Goal: Task Accomplishment & Management: Complete application form

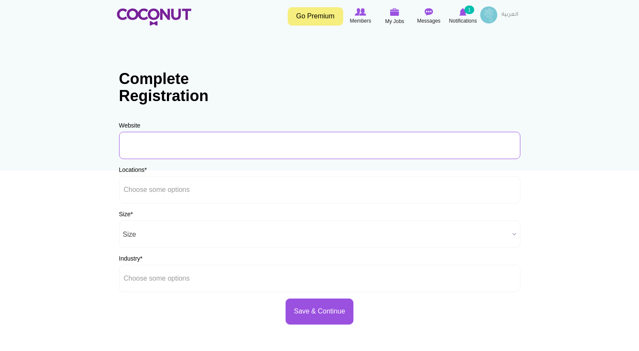
click at [241, 149] on input "URL" at bounding box center [319, 145] width 401 height 27
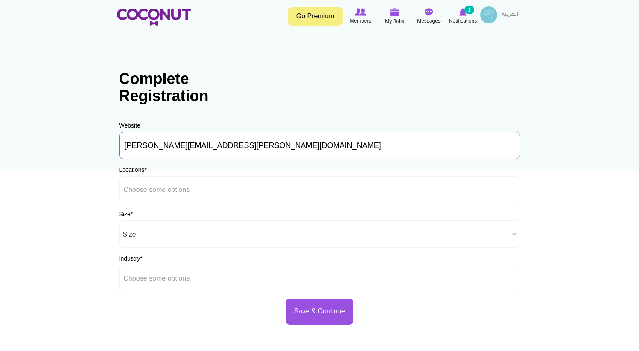
type input "roger@ogram.co"
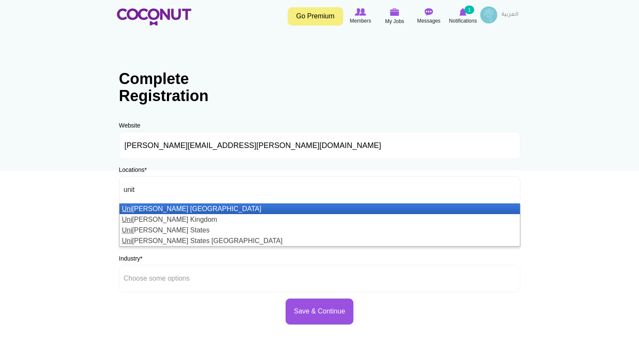
type input "unite"
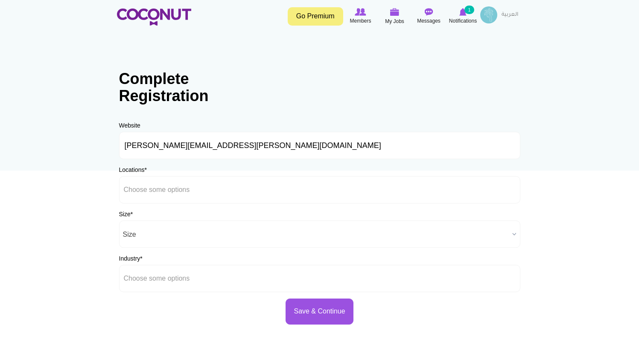
type input "Choose some optionsu"
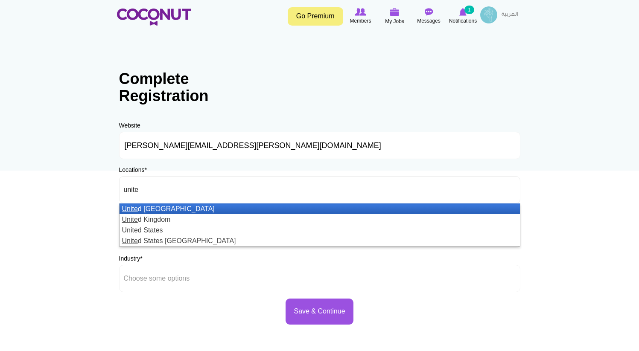
type input "united"
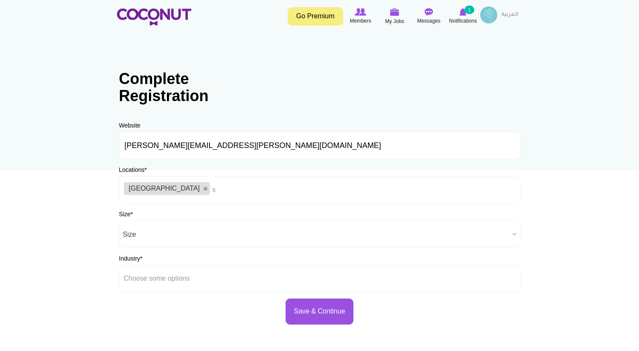
type input "sa"
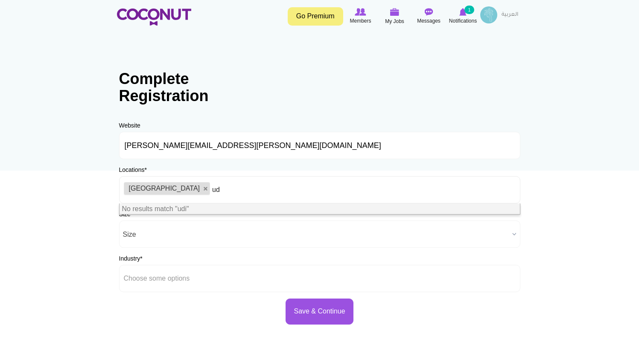
type input "u"
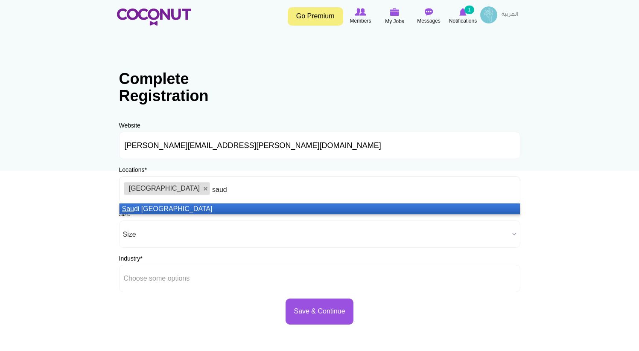
type input "saudi"
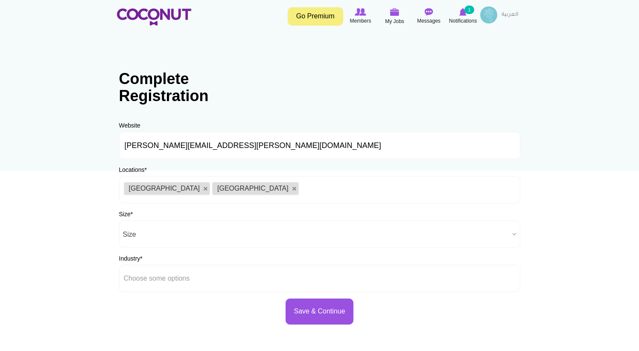
click at [217, 236] on span "Size" at bounding box center [316, 234] width 386 height 27
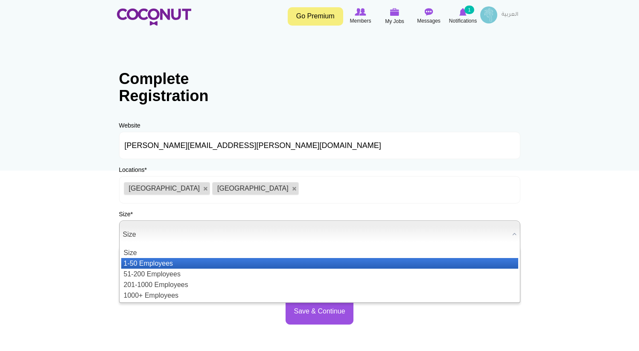
click at [172, 263] on li "1-50 Employees" at bounding box center [319, 263] width 397 height 11
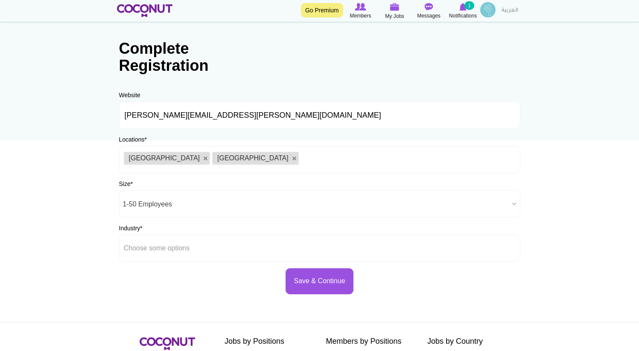
scroll to position [50, 0]
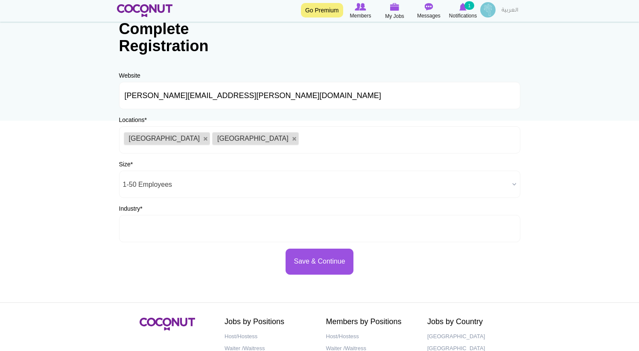
click at [161, 223] on li at bounding box center [162, 229] width 77 height 18
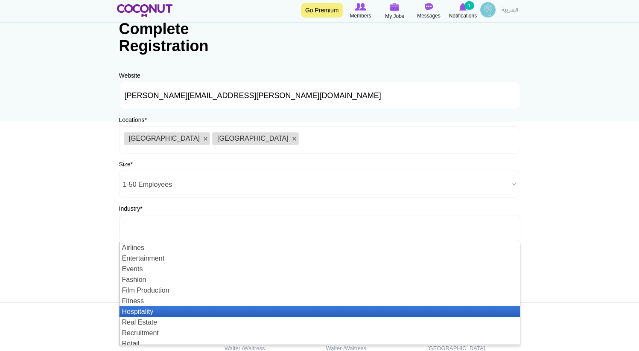
click at [174, 310] on li "Hospitality" at bounding box center [320, 312] width 400 height 11
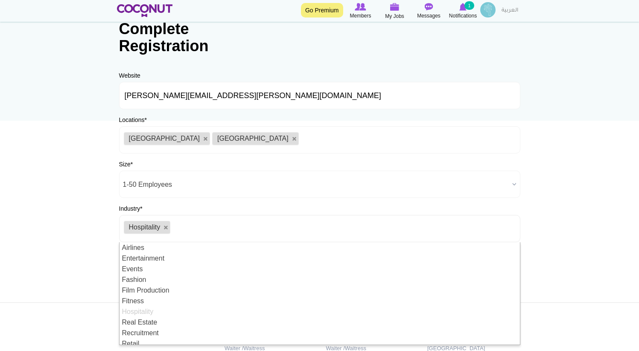
scroll to position [4, 0]
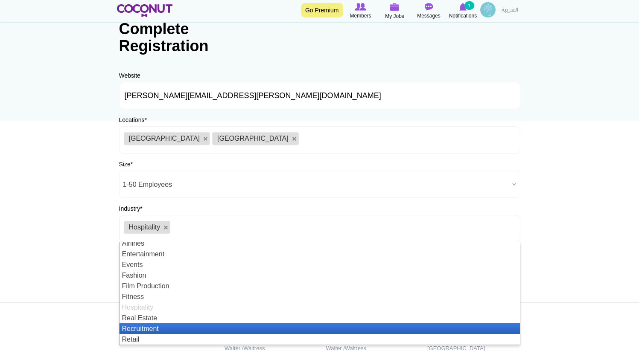
click at [172, 330] on li "Recruitment" at bounding box center [320, 329] width 400 height 11
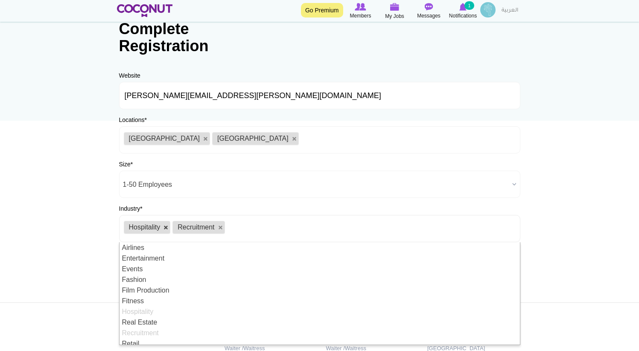
click at [169, 227] on link at bounding box center [166, 227] width 5 height 5
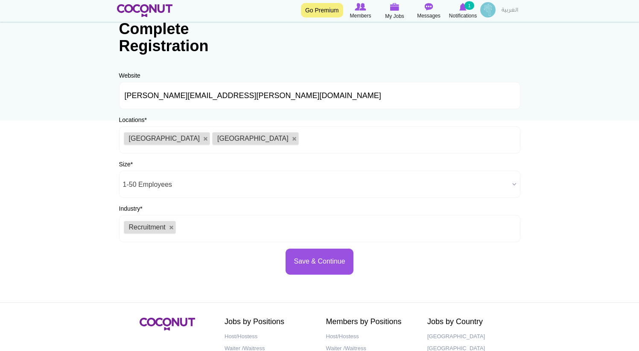
click at [92, 227] on body "Toggle navigation Go Premium Members My Jobs Post a Job Messages Notifications …" at bounding box center [319, 195] width 639 height 491
click at [343, 274] on button "Save & Continue" at bounding box center [319, 262] width 67 height 26
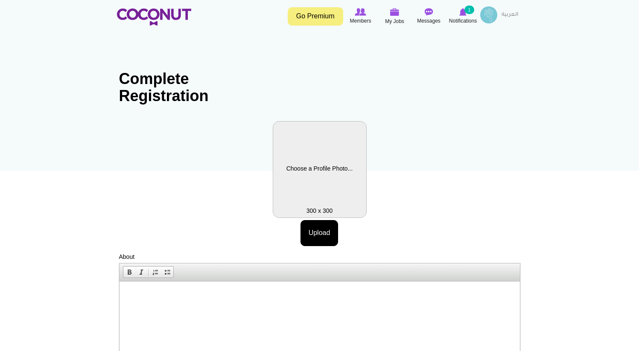
click at [326, 183] on label "Profile Picture" at bounding box center [320, 169] width 94 height 97
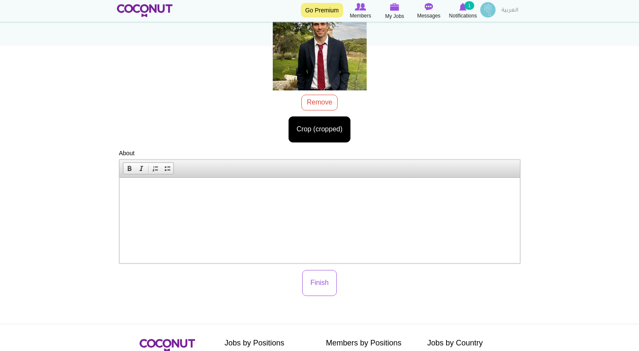
scroll to position [76, 0]
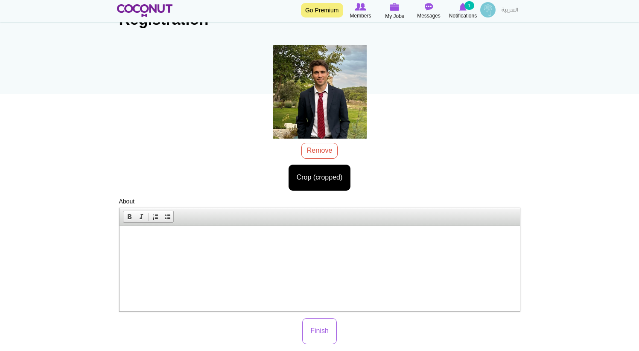
click at [419, 252] on html at bounding box center [319, 239] width 400 height 26
click at [331, 334] on button "Finish" at bounding box center [319, 331] width 35 height 26
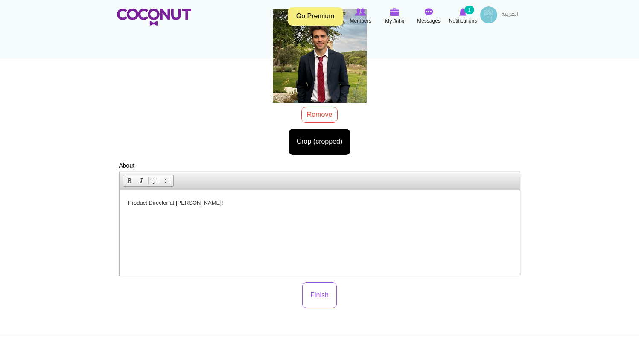
scroll to position [235, 0]
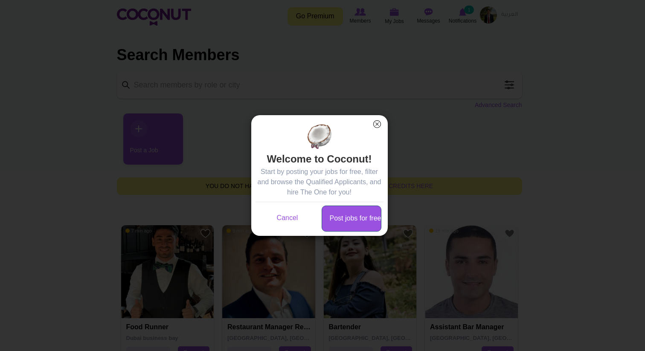
click at [357, 224] on link "Post jobs for free" at bounding box center [352, 219] width 60 height 26
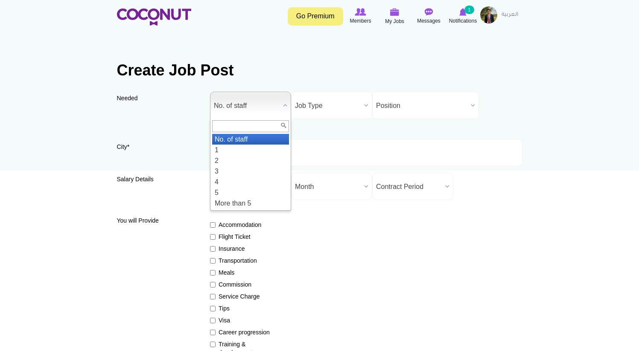
click at [219, 105] on span "No. of staff" at bounding box center [247, 105] width 66 height 27
click at [226, 152] on li "1" at bounding box center [250, 150] width 77 height 11
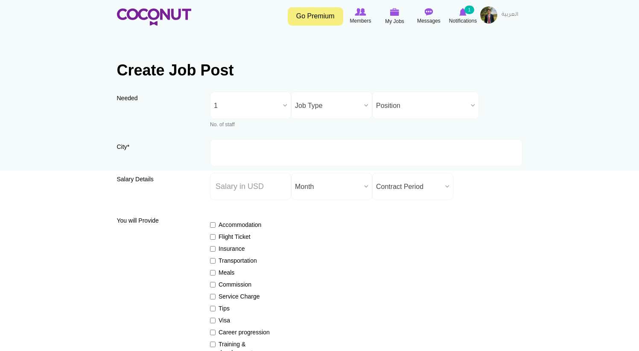
click at [321, 98] on span "Job Type" at bounding box center [328, 105] width 66 height 27
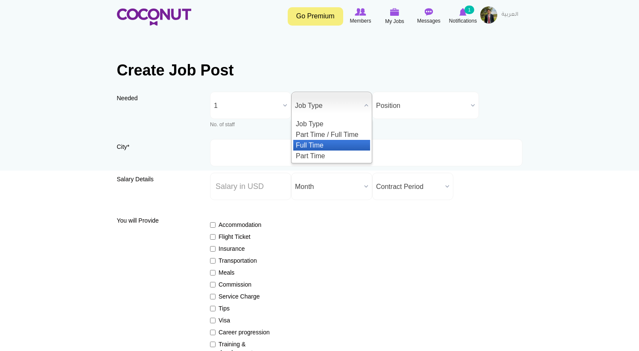
click at [325, 147] on li "Full Time" at bounding box center [331, 145] width 77 height 11
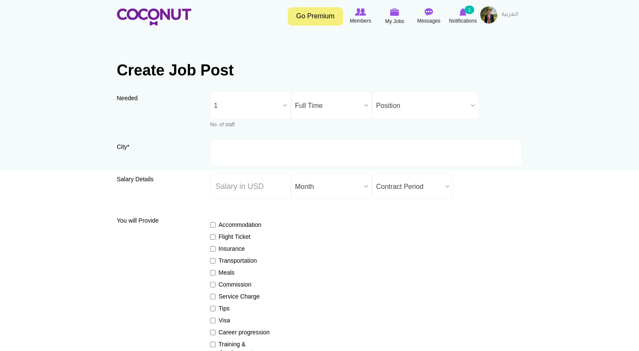
click at [384, 114] on span "Position" at bounding box center [421, 105] width 91 height 27
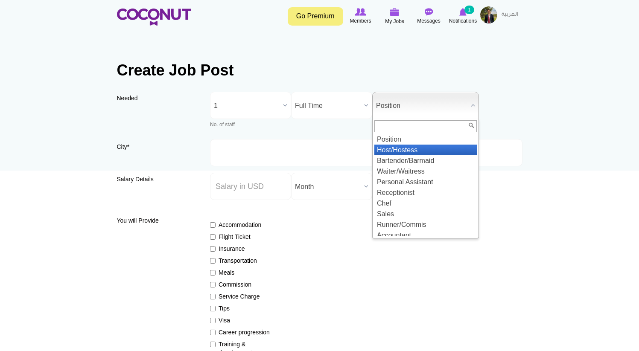
click at [392, 153] on li "Host/Hostess" at bounding box center [425, 150] width 102 height 11
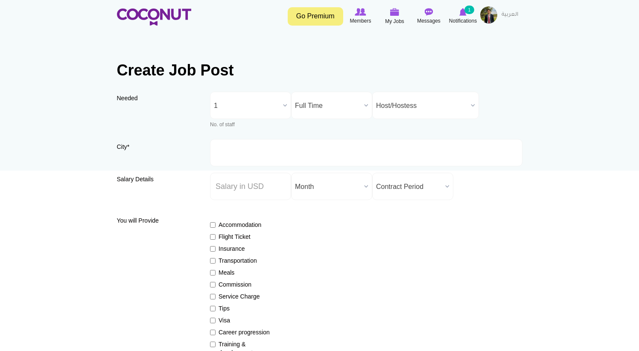
click at [156, 155] on label "City *" at bounding box center [157, 150] width 81 height 15
click at [210, 155] on input "City *" at bounding box center [366, 152] width 312 height 27
click at [215, 153] on input "City *" at bounding box center [366, 152] width 312 height 27
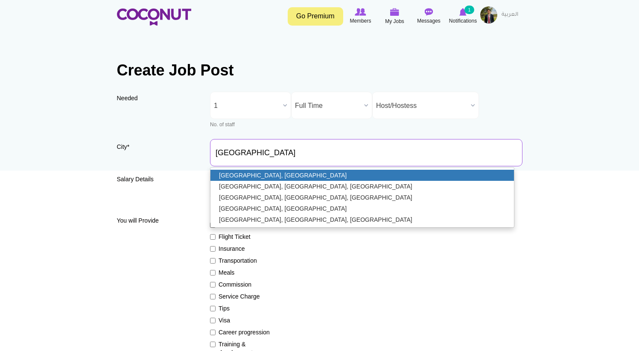
type input "[GEOGRAPHIC_DATA], [GEOGRAPHIC_DATA]"
click at [233, 173] on link "[GEOGRAPHIC_DATA], [GEOGRAPHIC_DATA]" at bounding box center [362, 175] width 304 height 11
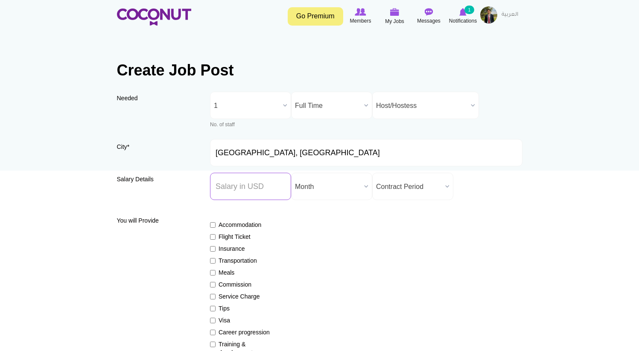
click at [236, 185] on input "Salary ($) *" at bounding box center [250, 186] width 81 height 27
type input "1750"
click at [432, 198] on span "Contract Period" at bounding box center [409, 186] width 66 height 27
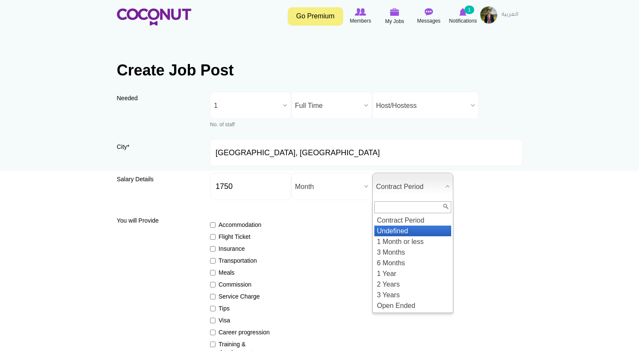
click at [418, 231] on li "Undefined" at bounding box center [412, 231] width 77 height 11
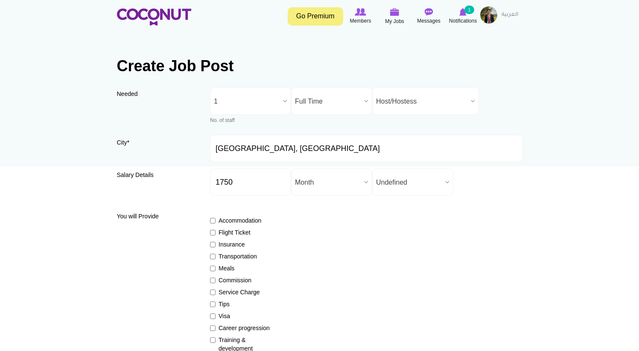
scroll to position [7, 0]
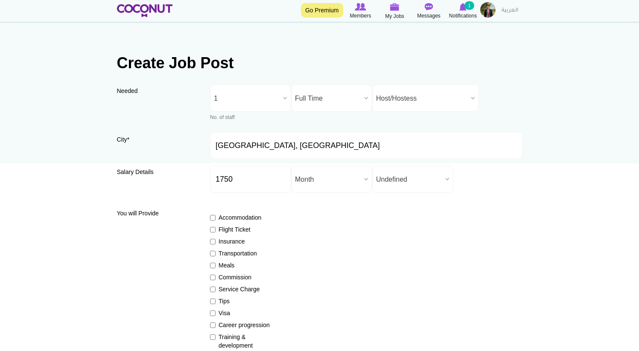
click at [230, 215] on label "Accommodation" at bounding box center [241, 217] width 62 height 9
click at [216, 215] on input "Accommodation" at bounding box center [213, 218] width 6 height 6
checkbox input "true"
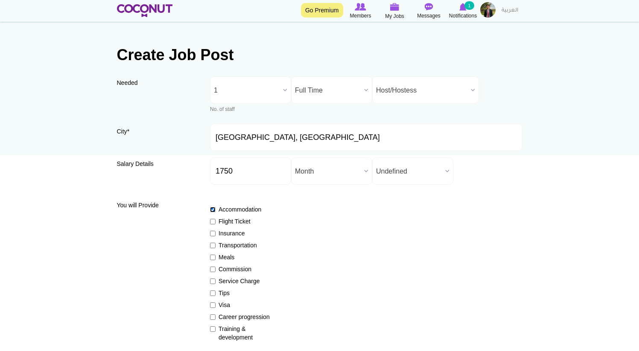
scroll to position [26, 0]
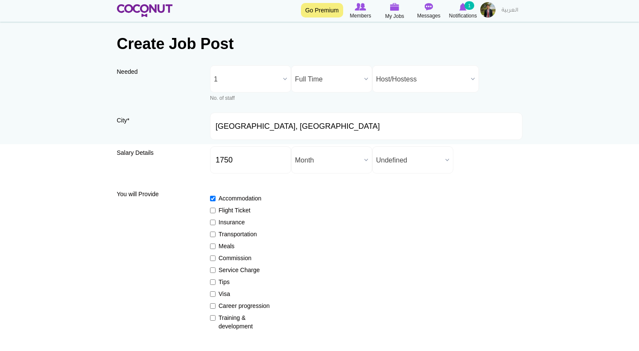
click at [231, 214] on label "Flight Ticket" at bounding box center [241, 210] width 62 height 9
click at [216, 213] on input "Flight Ticket" at bounding box center [213, 211] width 6 height 6
checkbox input "true"
click at [231, 221] on label "Insurance" at bounding box center [241, 222] width 62 height 9
click at [216, 221] on input "Insurance" at bounding box center [213, 223] width 6 height 6
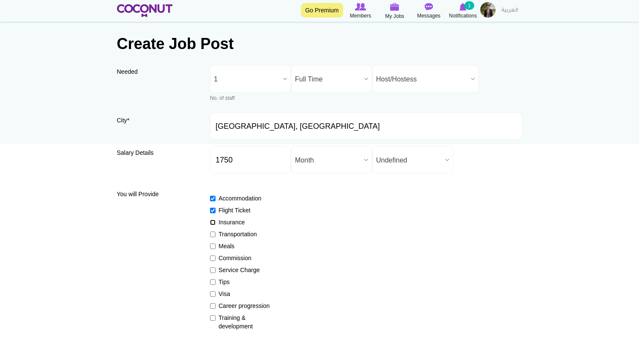
checkbox input "true"
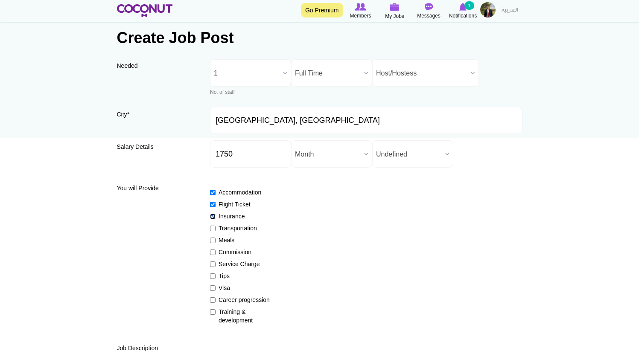
scroll to position [43, 0]
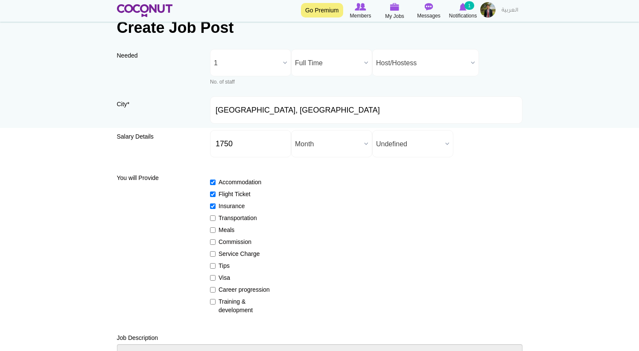
click at [233, 229] on label "Meals" at bounding box center [241, 230] width 62 height 9
click at [216, 229] on input "Meals" at bounding box center [213, 231] width 6 height 6
click at [229, 231] on label "Meals" at bounding box center [241, 230] width 62 height 9
click at [216, 231] on input "Meals" at bounding box center [213, 231] width 6 height 6
checkbox input "false"
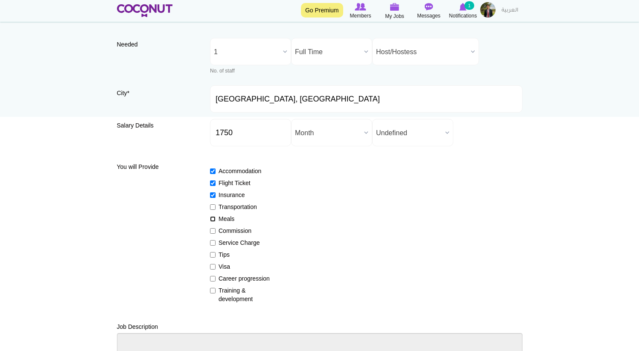
scroll to position [54, 0]
click at [229, 231] on label "Commission" at bounding box center [241, 230] width 62 height 9
click at [216, 231] on input "Commission" at bounding box center [213, 231] width 6 height 6
click at [236, 233] on label "Commission" at bounding box center [241, 230] width 62 height 9
click at [216, 233] on input "Commission" at bounding box center [213, 231] width 6 height 6
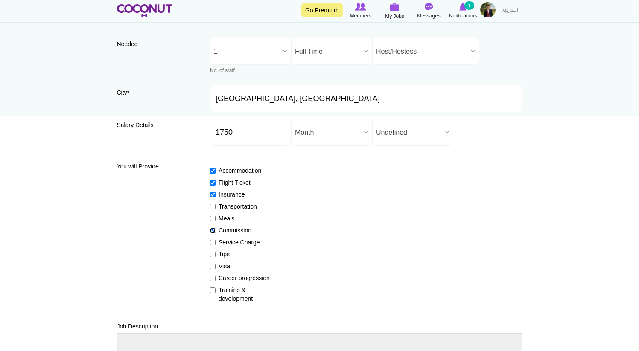
checkbox input "false"
click at [227, 248] on div "Accommodation Flight Ticket Insurance Transportation Meals Commission Service C…" at bounding box center [366, 231] width 312 height 144
click at [227, 253] on label "Tips" at bounding box center [241, 254] width 62 height 9
click at [216, 253] on input "Tips" at bounding box center [213, 255] width 6 height 6
checkbox input "true"
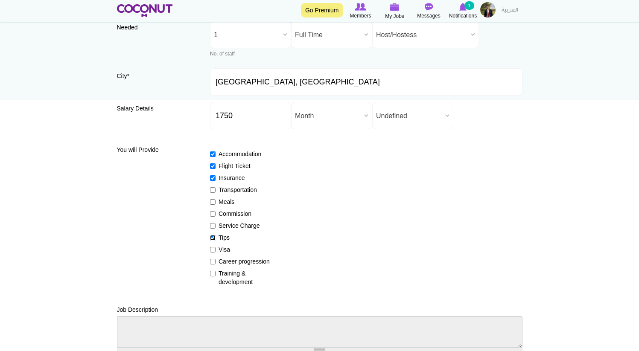
scroll to position [73, 0]
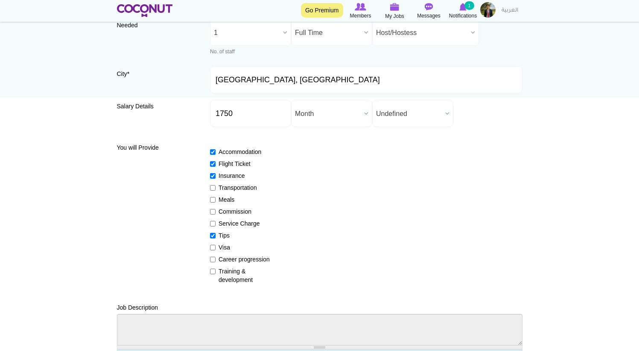
click at [228, 247] on label "Visa" at bounding box center [241, 247] width 62 height 9
click at [216, 247] on input "Visa" at bounding box center [213, 248] width 6 height 6
checkbox input "true"
click at [237, 264] on div "Accommodation Flight Ticket Insurance Transportation Meals Commission Service C…" at bounding box center [366, 212] width 312 height 144
click at [238, 261] on label "Career progression" at bounding box center [241, 259] width 62 height 9
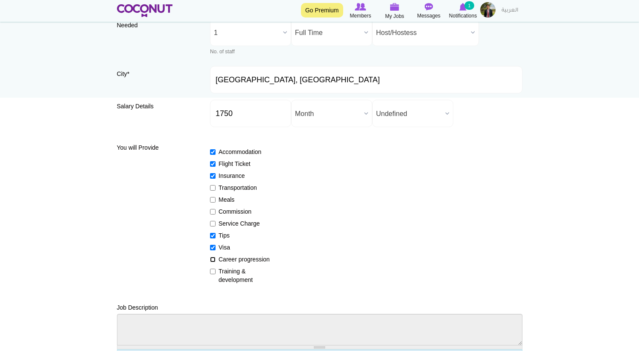
click at [216, 261] on input "Career progression" at bounding box center [213, 260] width 6 height 6
checkbox input "true"
click at [239, 275] on label "Training & development" at bounding box center [241, 275] width 62 height 17
click at [216, 274] on input "Training & development" at bounding box center [213, 272] width 6 height 6
checkbox input "true"
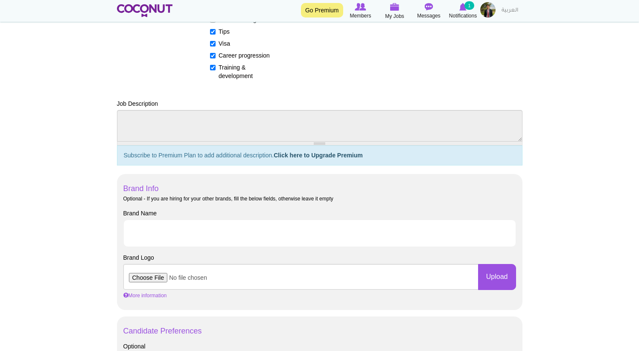
scroll to position [277, 0]
click at [275, 231] on input "Brand Name" at bounding box center [319, 232] width 393 height 27
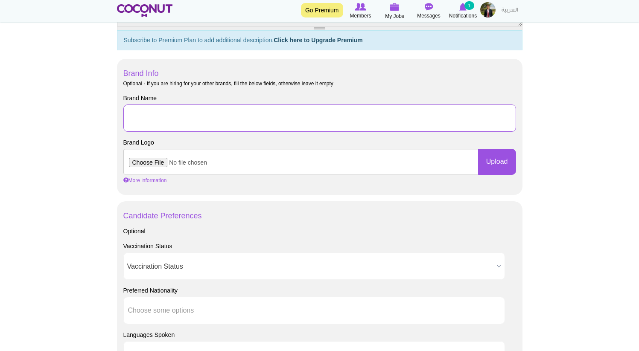
scroll to position [433, 0]
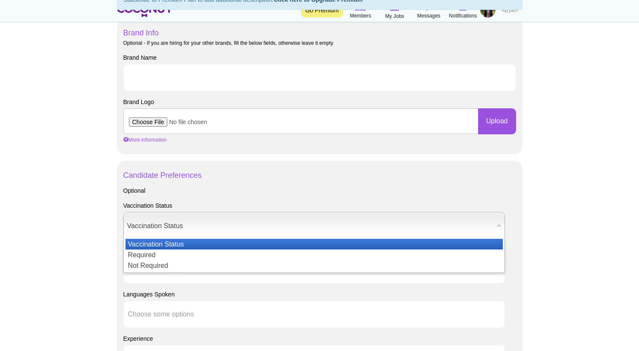
click at [274, 231] on span "Vaccination Status" at bounding box center [310, 226] width 366 height 27
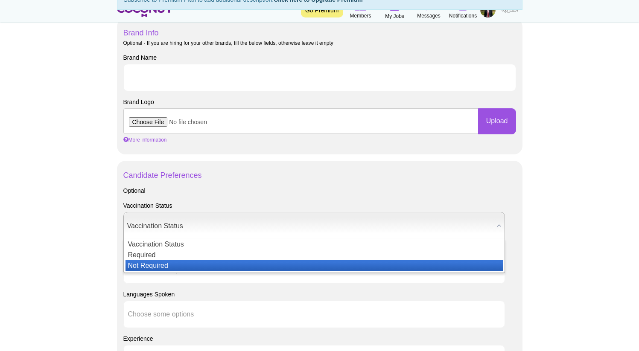
click at [150, 266] on li "Not Required" at bounding box center [314, 265] width 377 height 11
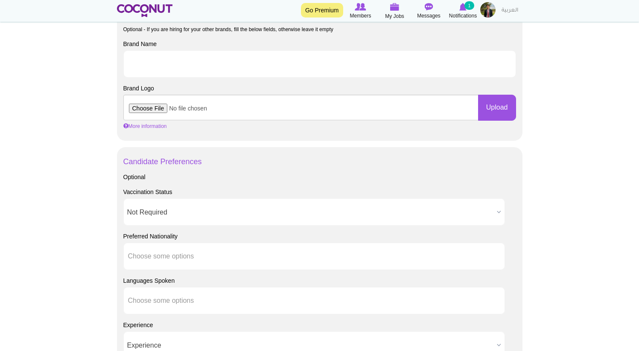
scroll to position [479, 0]
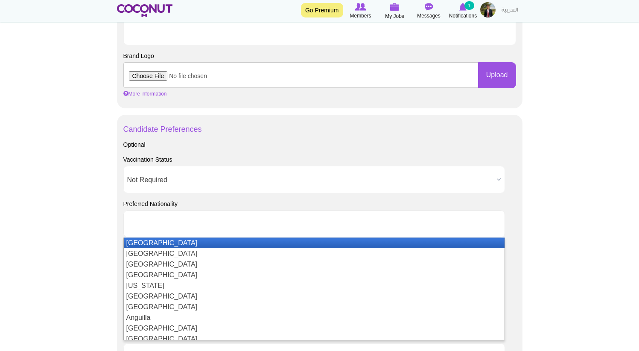
click at [172, 231] on li at bounding box center [166, 224] width 77 height 18
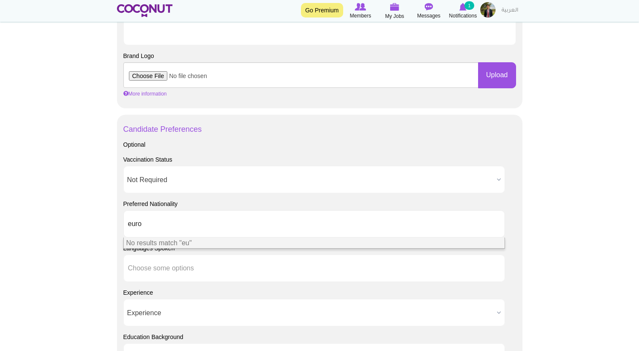
type input "europ"
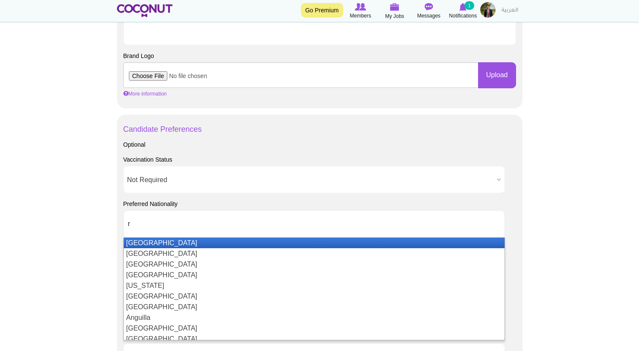
type input "ru"
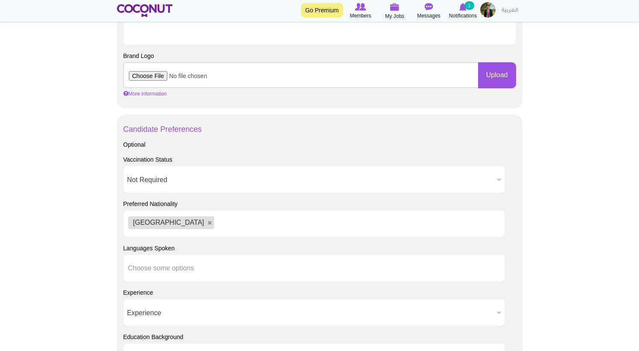
type input "u"
type input "k"
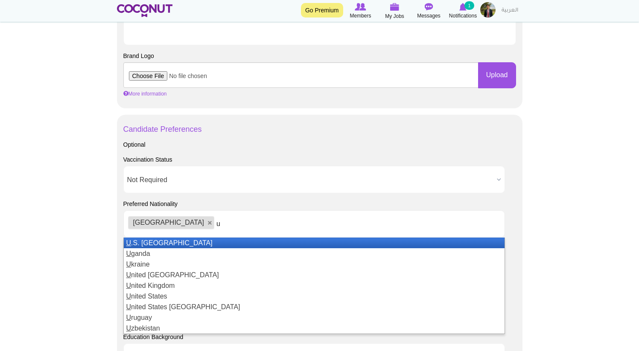
type input "uk"
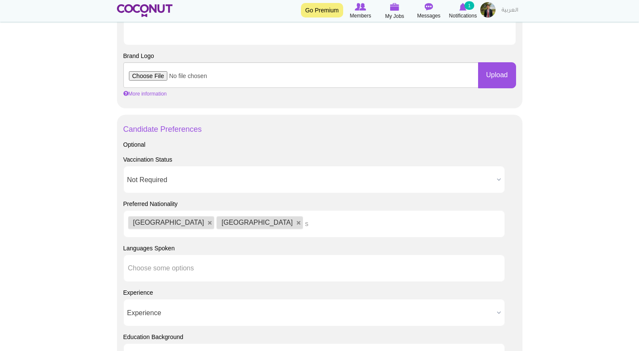
type input "sp"
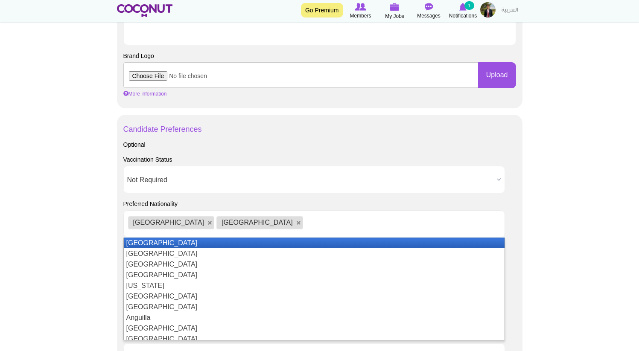
type input "a"
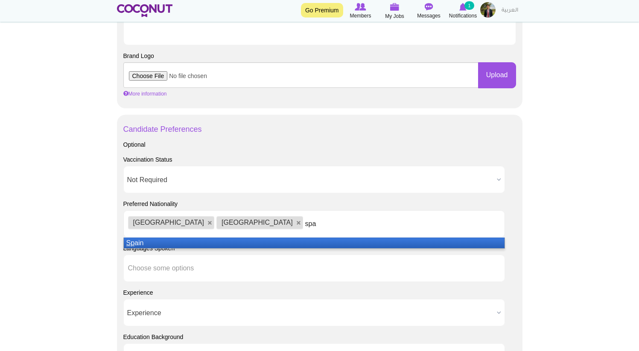
type input "spai"
type input "u"
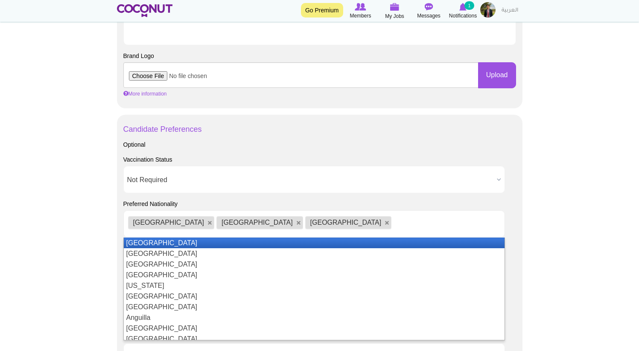
type input "k"
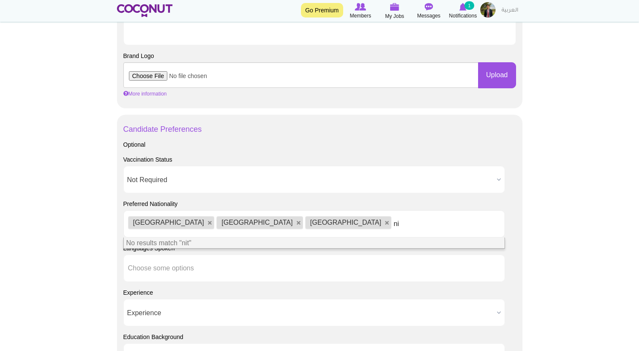
type input "n"
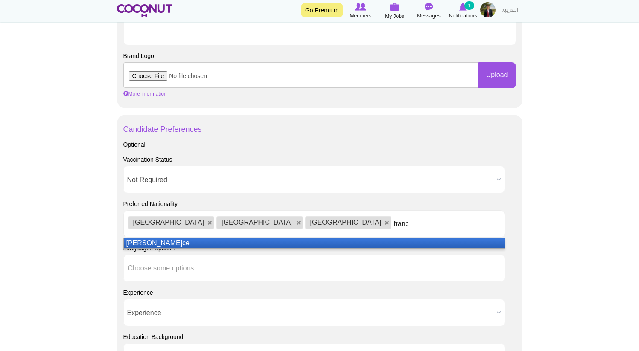
type input "france"
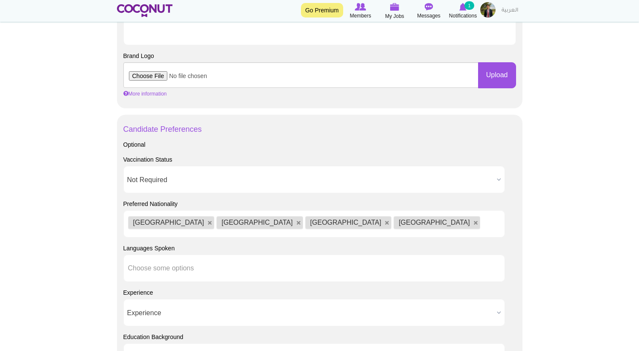
type input "u"
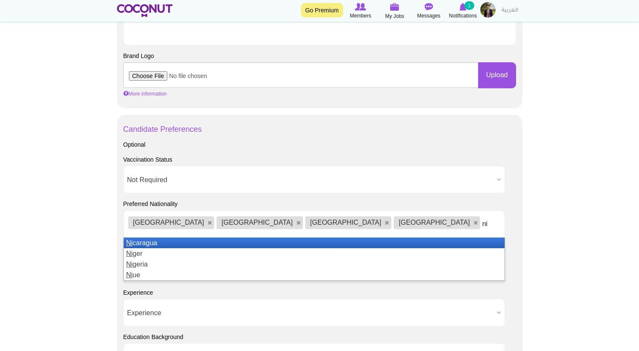
type input "n"
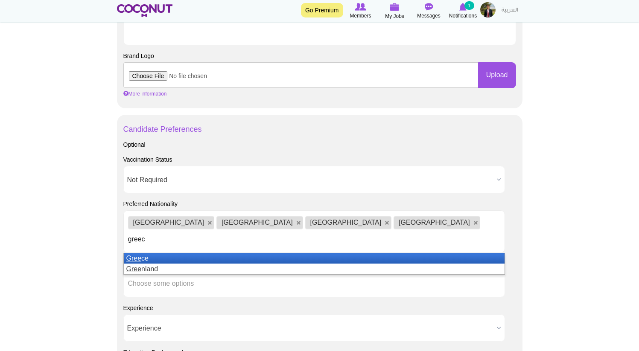
type input "greece"
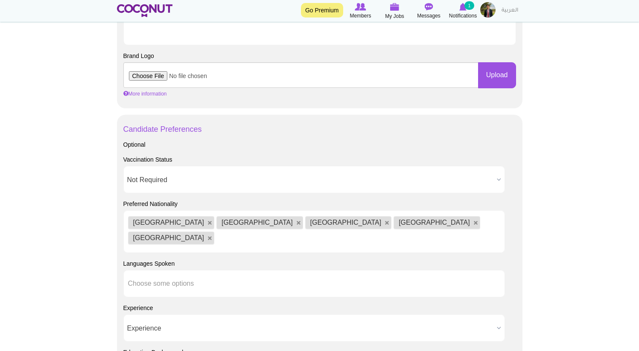
type input "u"
type input "n"
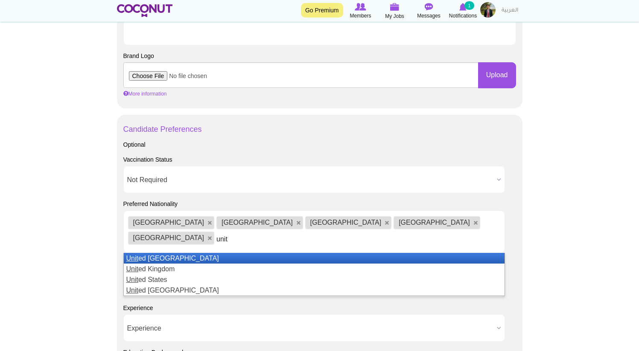
type input "unite"
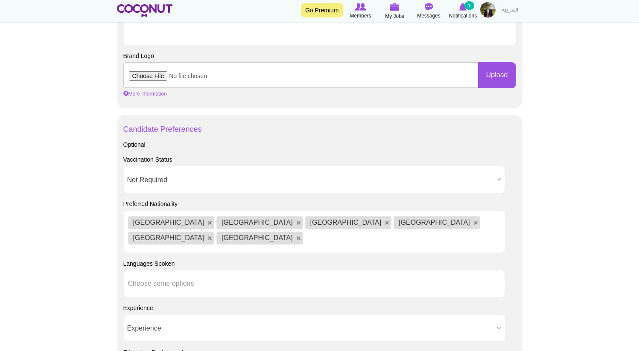
type input "u"
type input "n"
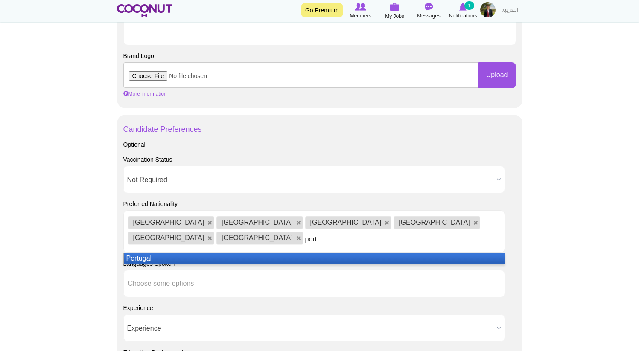
type input "portu"
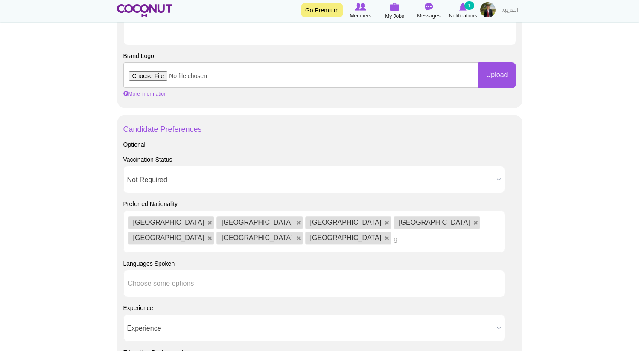
type input "ge"
type input "r"
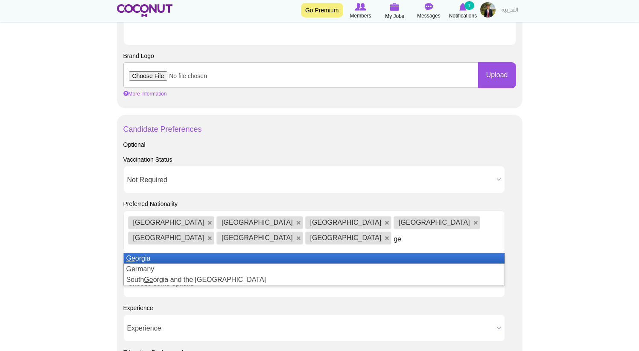
type input "ger"
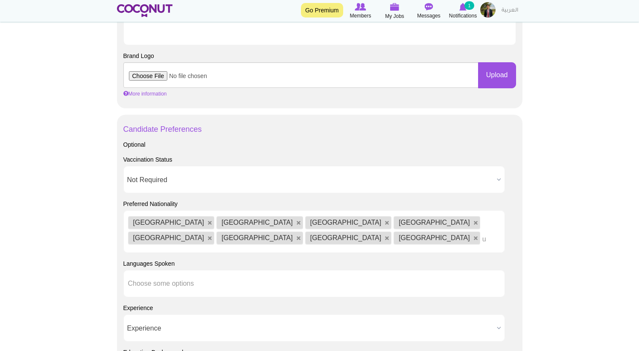
type input "uz"
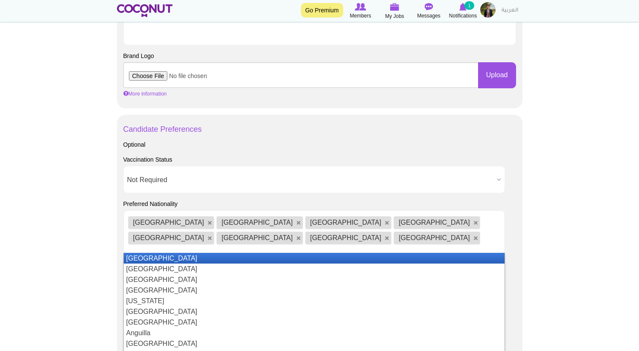
type input "b"
type input "uz"
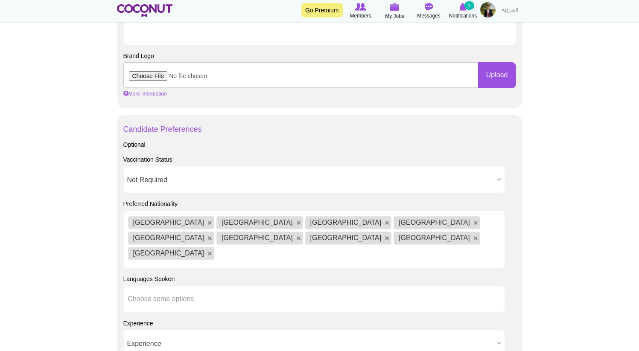
type input "n"
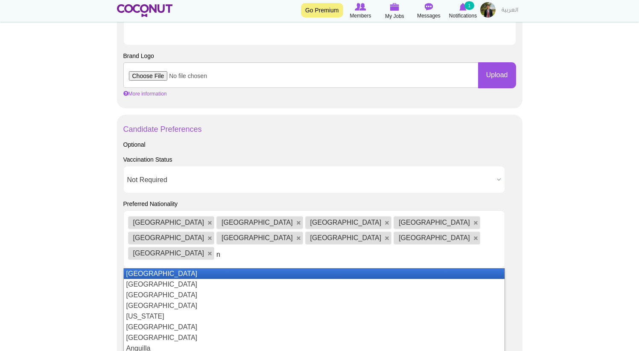
type input "ne"
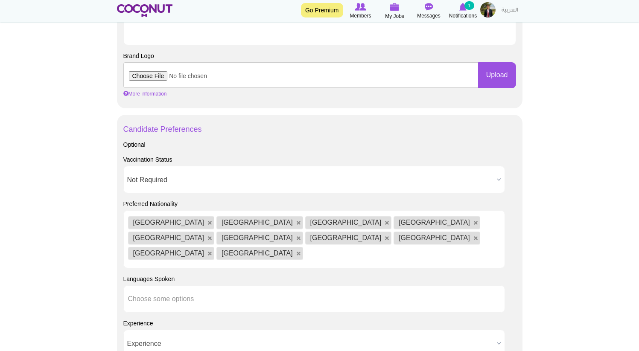
type input "p"
type input "o"
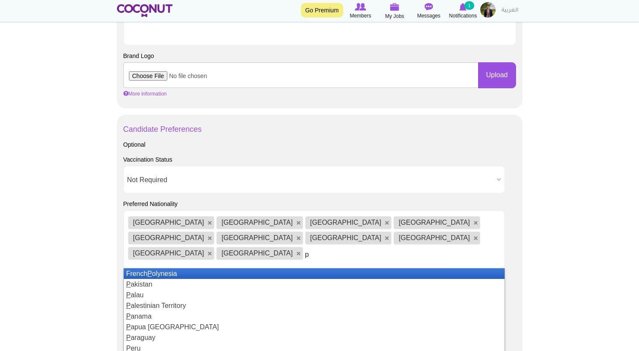
type input "po"
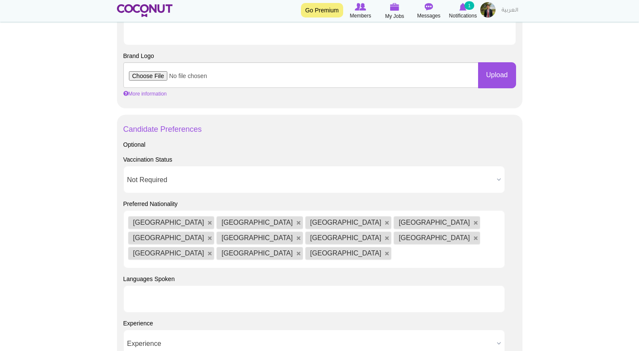
click at [199, 295] on input "text" at bounding box center [166, 299] width 77 height 8
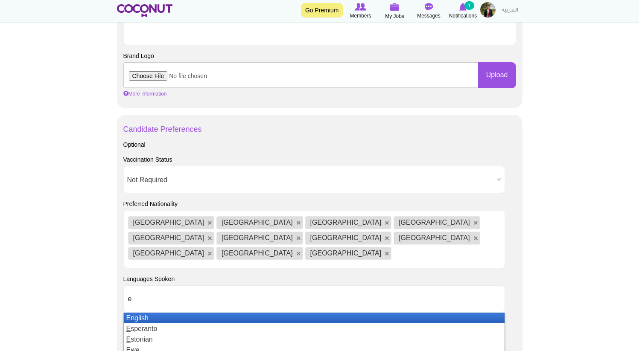
type input "e"
click at [189, 313] on li "E nglish" at bounding box center [314, 318] width 381 height 11
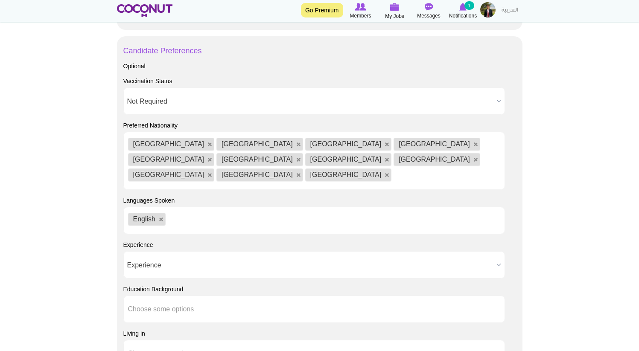
scroll to position [559, 0]
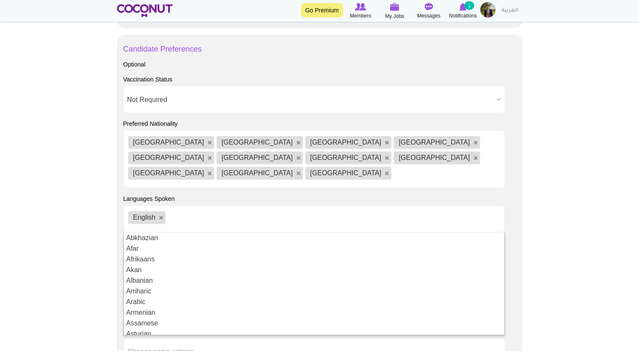
click at [599, 179] on body "Toggle navigation Go Premium Members My Jobs Post a Job Messages Notifications …" at bounding box center [319, 45] width 639 height 1209
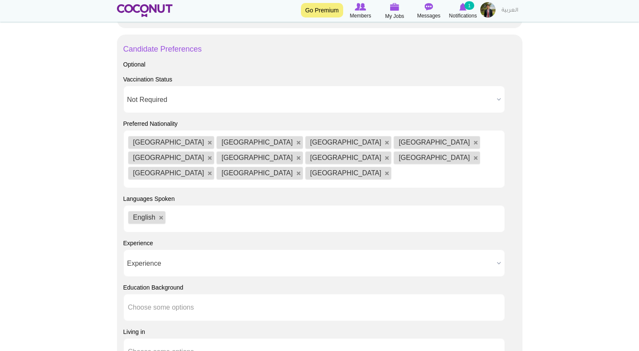
click at [234, 255] on span "Experience" at bounding box center [310, 263] width 366 height 27
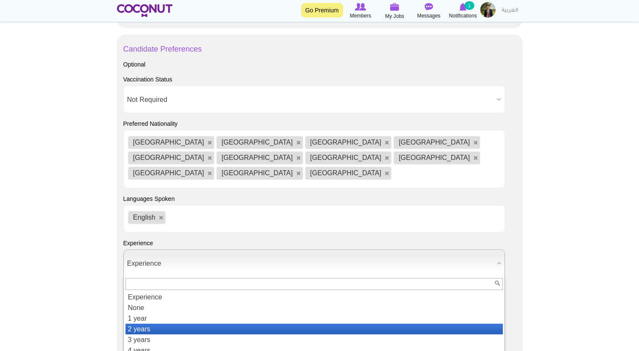
click at [181, 324] on li "2 years" at bounding box center [314, 329] width 377 height 11
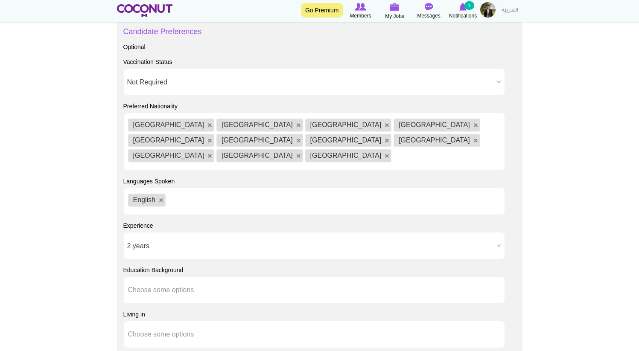
scroll to position [641, 0]
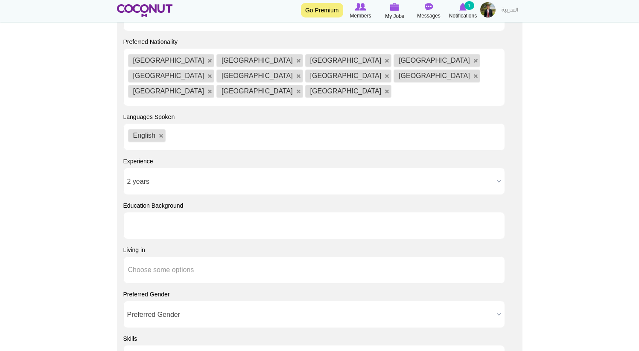
click at [200, 212] on ul at bounding box center [314, 225] width 382 height 27
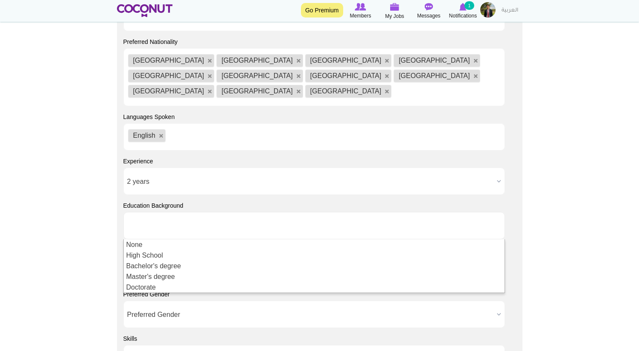
type input "Choose some options"
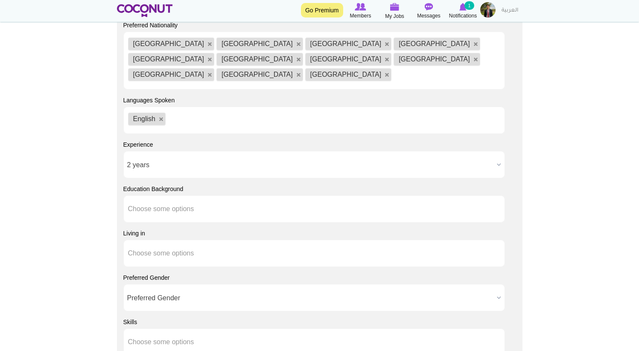
scroll to position [718, 0]
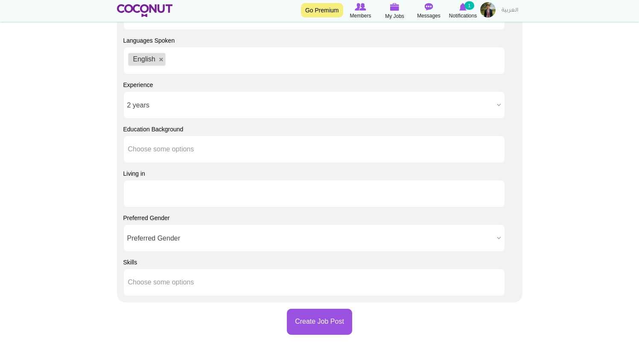
click at [167, 190] on input "text" at bounding box center [166, 194] width 77 height 8
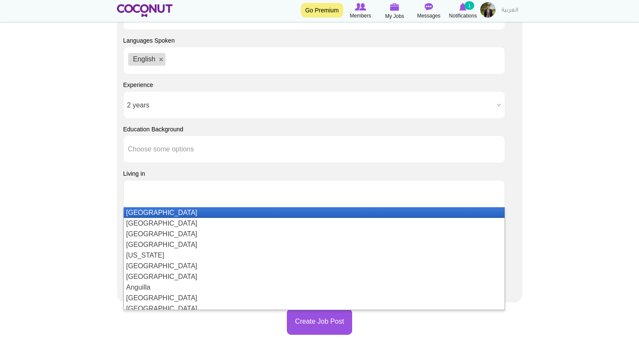
type input "Choose some options"
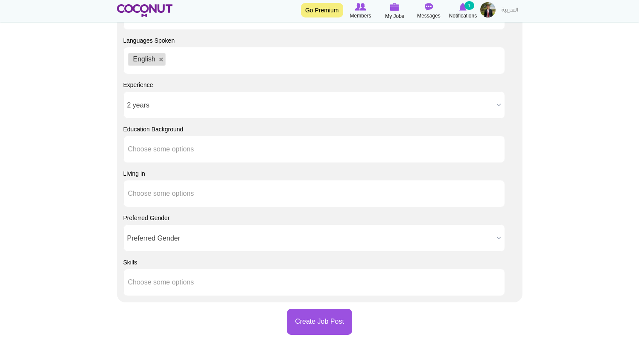
click at [187, 225] on span "Preferred Gender" at bounding box center [310, 238] width 366 height 27
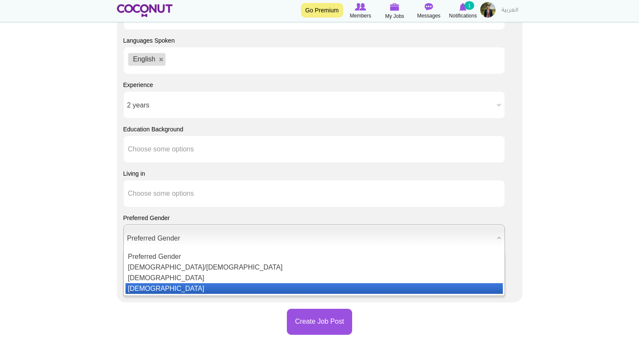
click at [166, 283] on li "Female" at bounding box center [314, 288] width 377 height 11
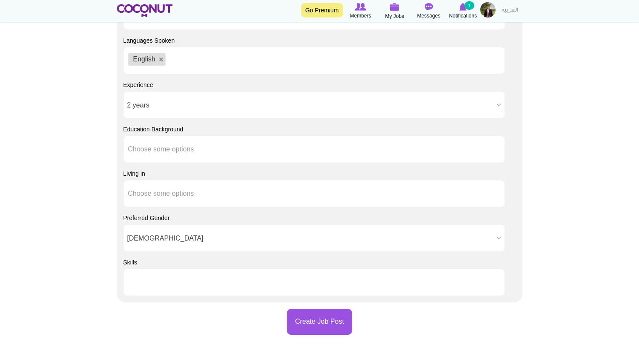
click at [159, 279] on input "text" at bounding box center [166, 283] width 77 height 8
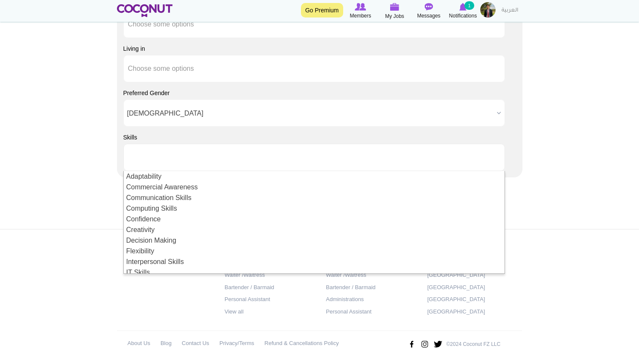
scroll to position [4, 0]
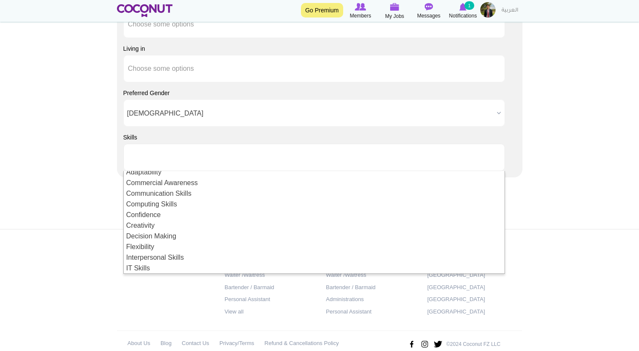
click at [87, 229] on footer "Jobs by Positions Host/Hostess Waiter /Waitress Bartender / Barmaid Personal As…" at bounding box center [319, 298] width 639 height 138
type input "Choose some options"
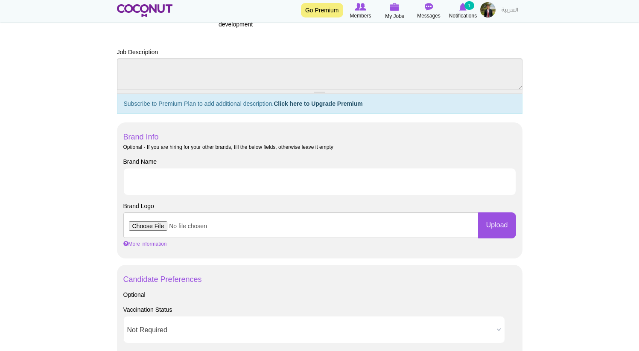
scroll to position [341, 0]
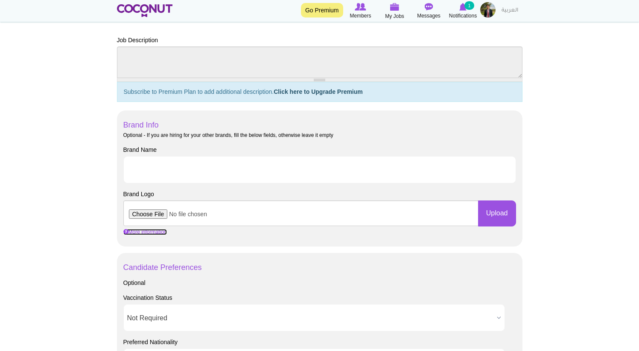
click at [128, 233] on link "More information" at bounding box center [145, 232] width 44 height 6
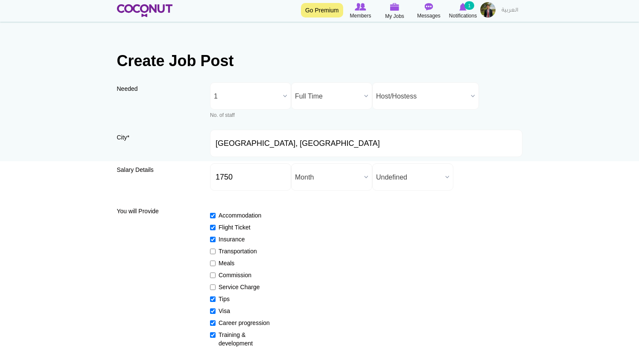
scroll to position [12, 0]
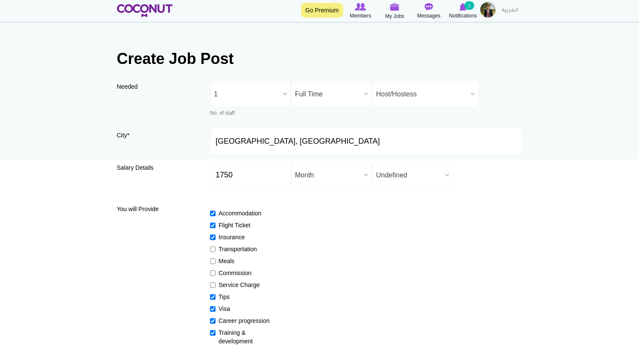
click at [266, 97] on span "1" at bounding box center [247, 94] width 66 height 27
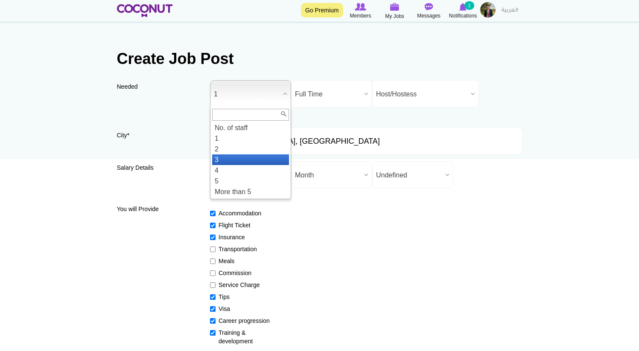
click at [244, 158] on li "3" at bounding box center [250, 160] width 77 height 11
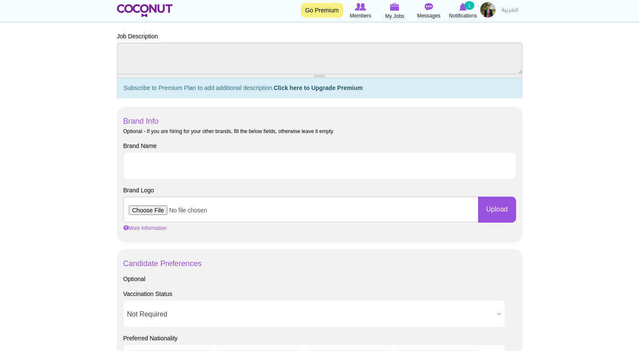
scroll to position [50, 0]
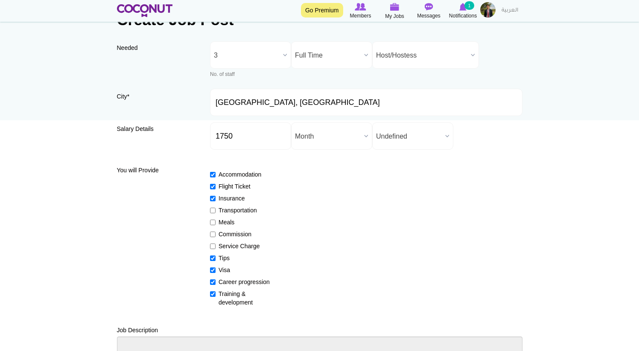
click at [268, 69] on div "Needed * No. of staff 1 2 3 4 5 More than 5 3 No. of staff 1 2 3 4 5 More than …" at bounding box center [250, 59] width 81 height 37
click at [268, 62] on span "3" at bounding box center [247, 55] width 66 height 27
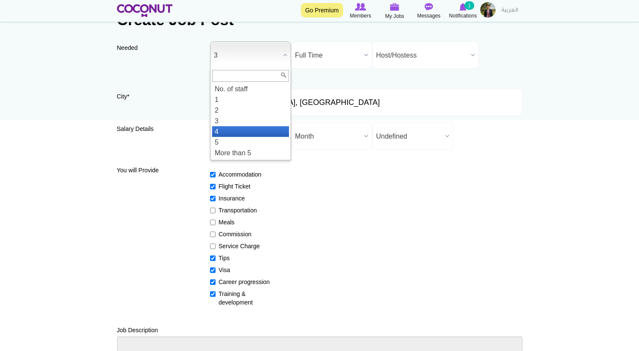
click at [244, 127] on li "4" at bounding box center [250, 131] width 77 height 11
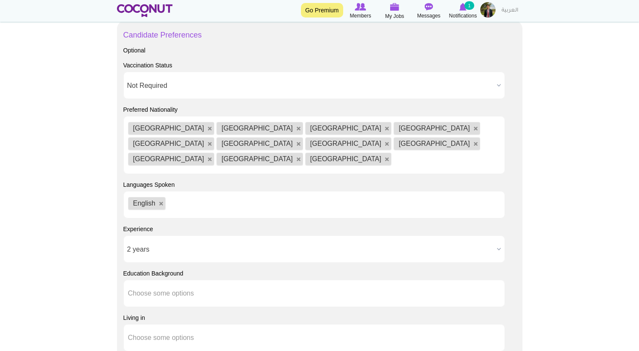
scroll to position [545, 0]
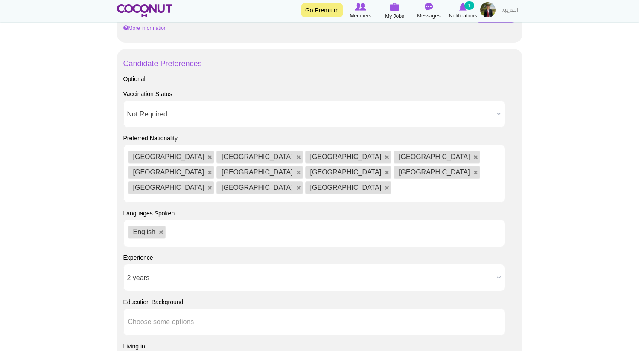
click at [288, 179] on ul "Russia Ukraine Spain France Greece United Kingdom Portugal Germany Uzbekistan N…" at bounding box center [314, 174] width 382 height 58
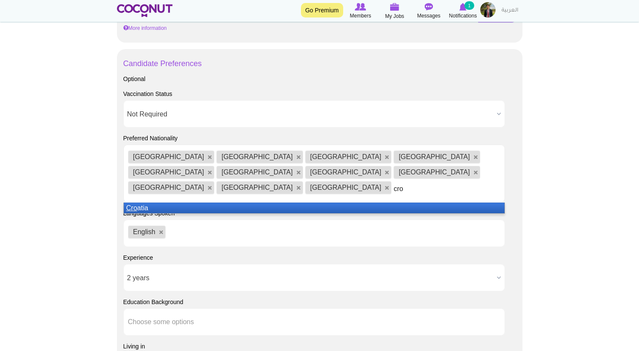
type input "croa"
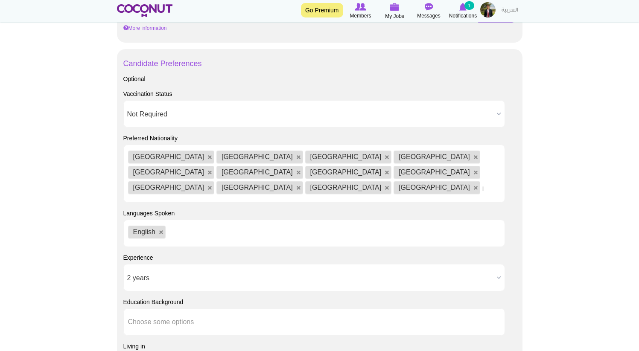
type input "it"
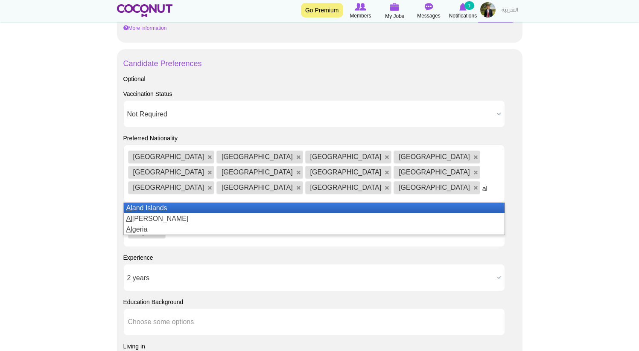
type input "a"
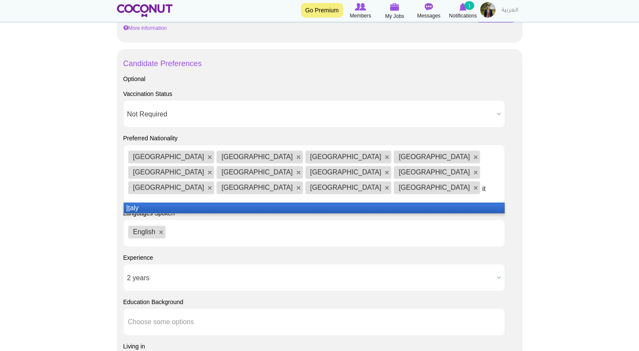
type input "ita"
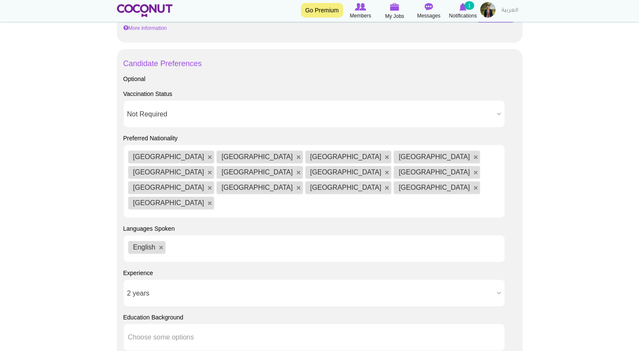
type input "c"
type input "h"
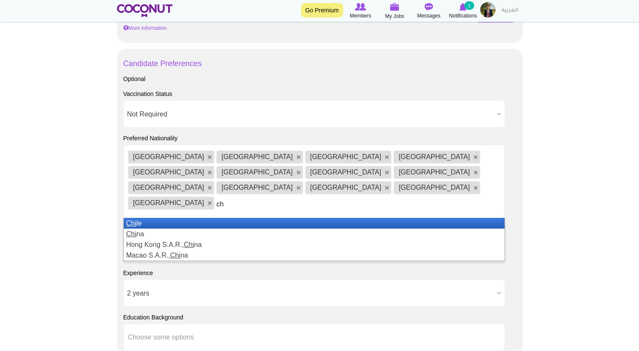
type input "c"
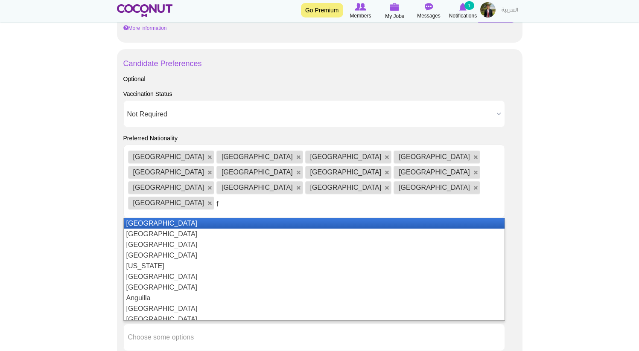
type input "fi"
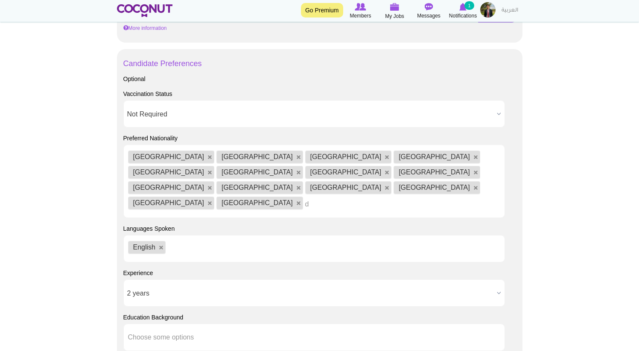
type input "de"
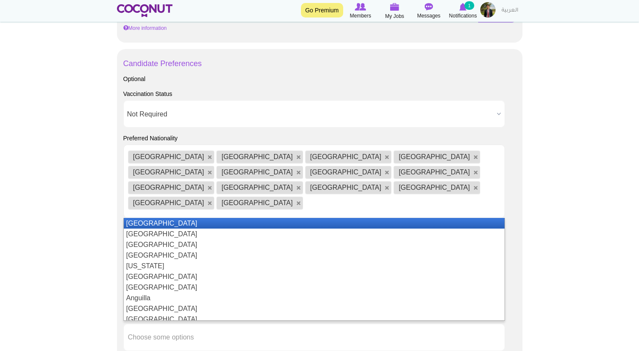
type input "n"
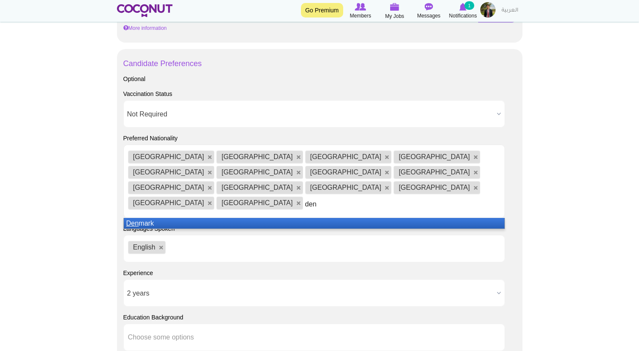
type input "denm"
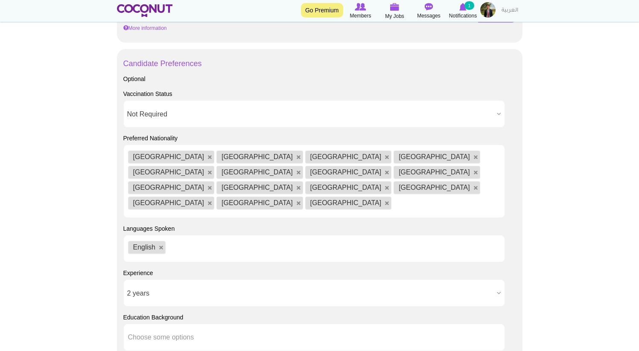
type input "n"
type input "o"
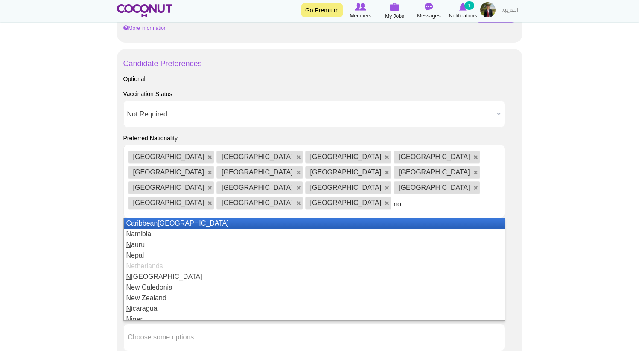
type input "nor"
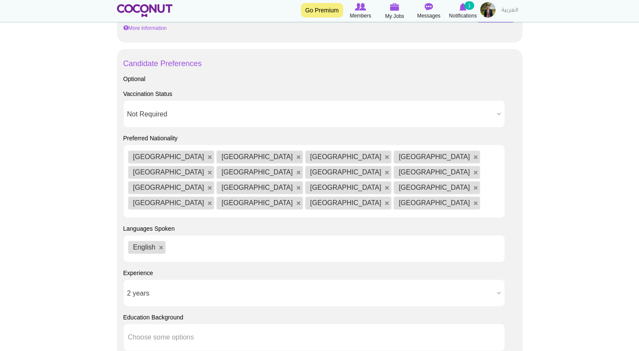
type input "h"
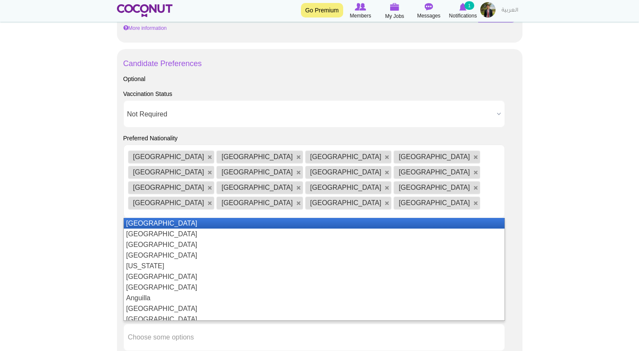
type input "u"
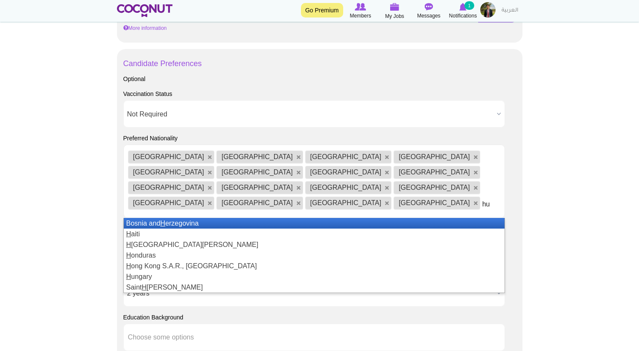
type input "hun"
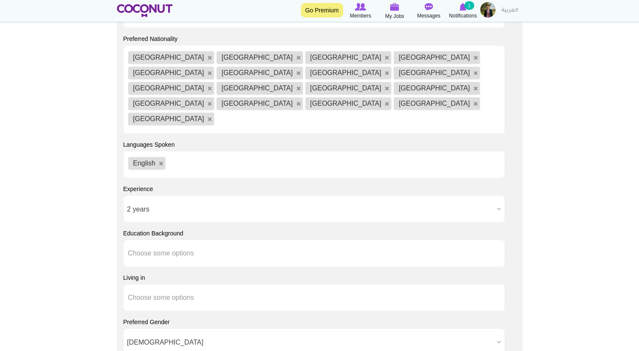
scroll to position [684, 0]
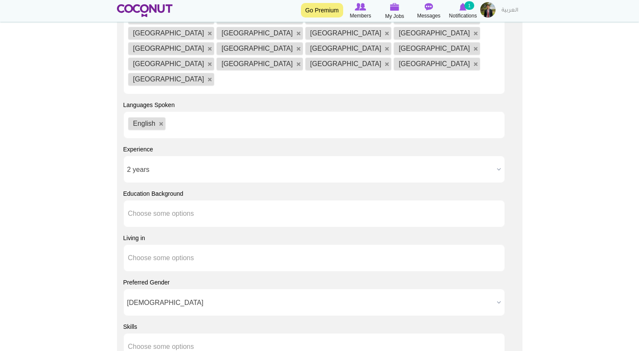
type input "r"
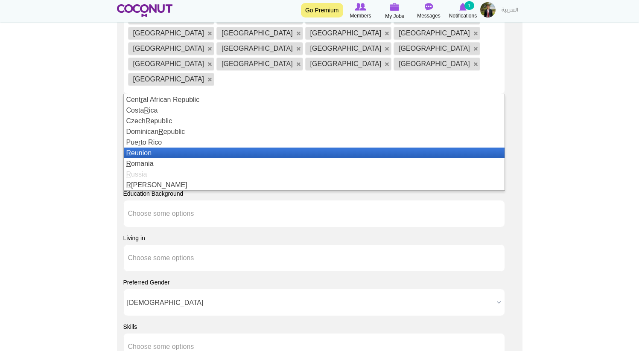
type input "o"
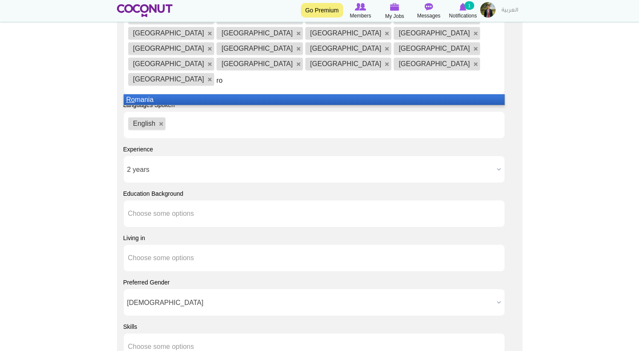
type input "rom"
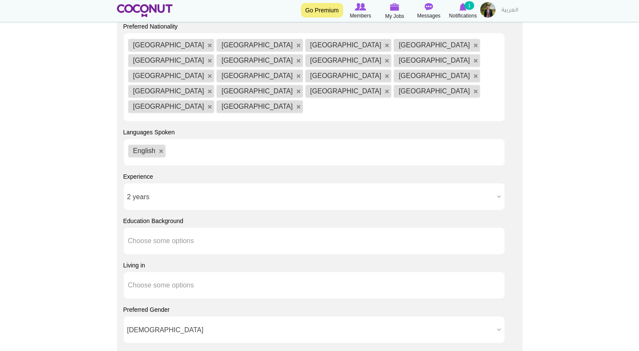
scroll to position [651, 0]
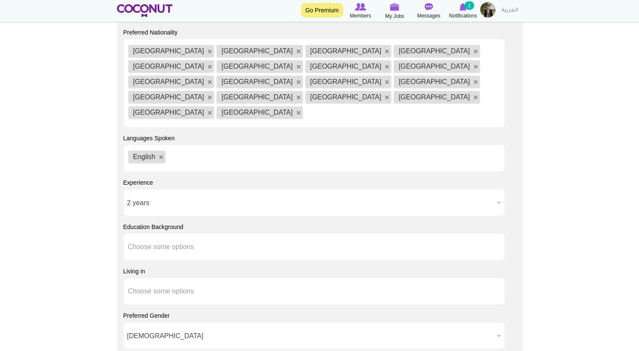
type input "e"
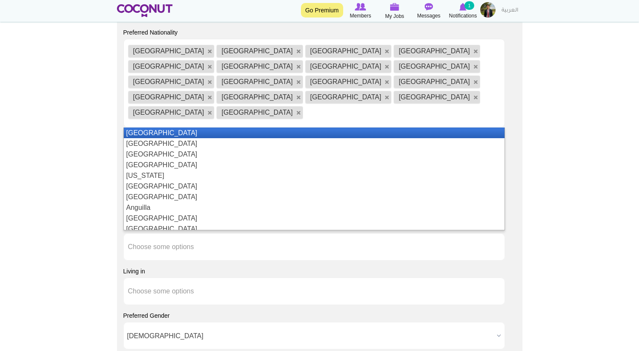
type input "s"
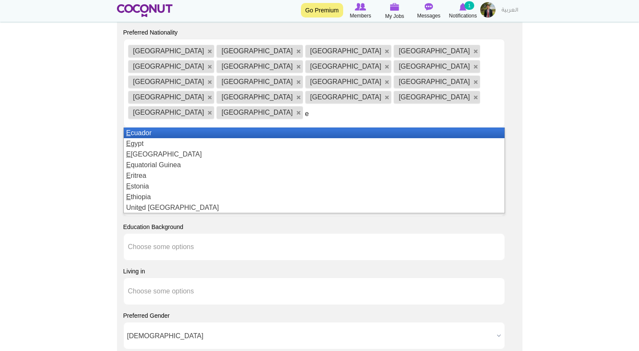
type input "es"
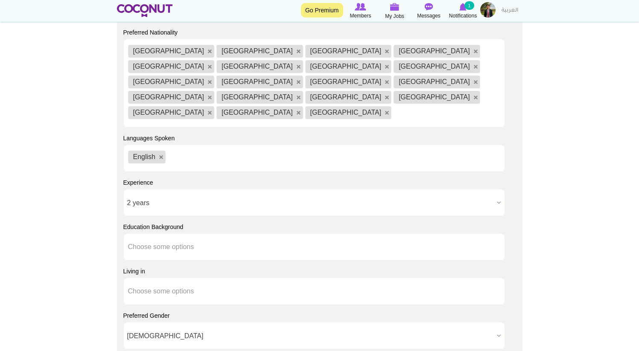
type input "e"
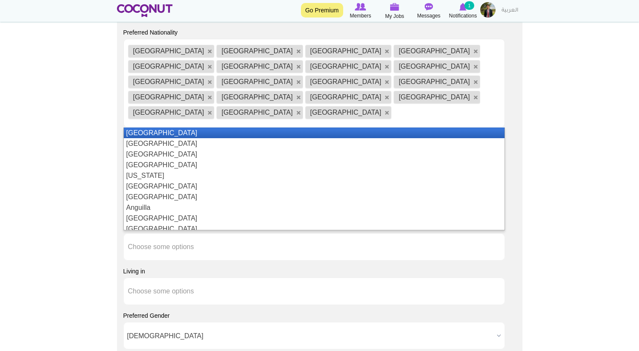
type input "s"
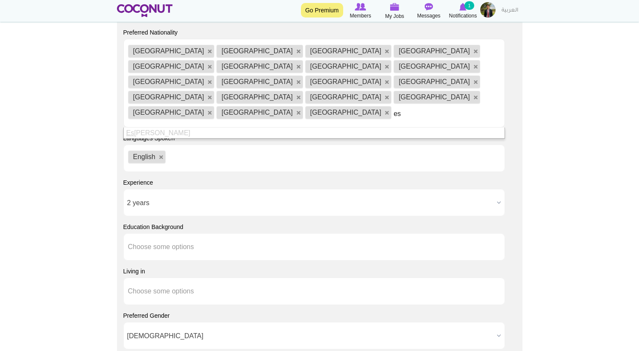
type input "e"
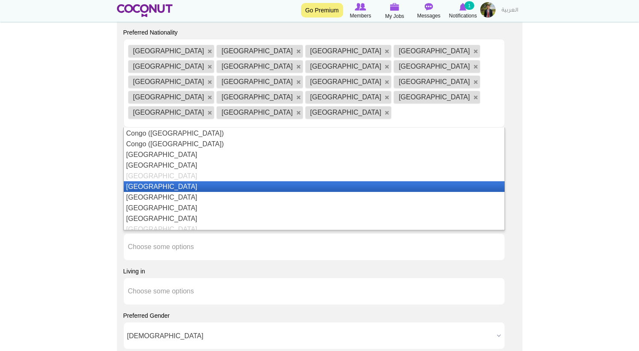
scroll to position [554, 0]
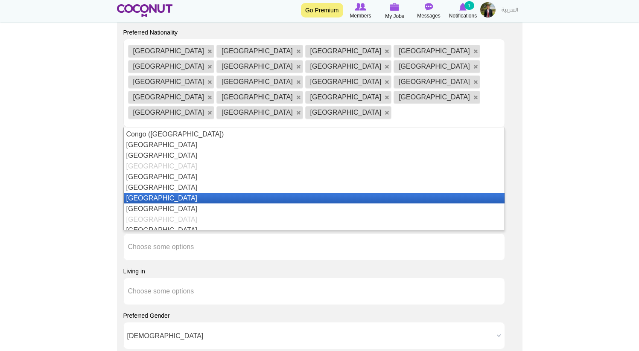
click at [240, 193] on li "Cyprus" at bounding box center [314, 198] width 381 height 11
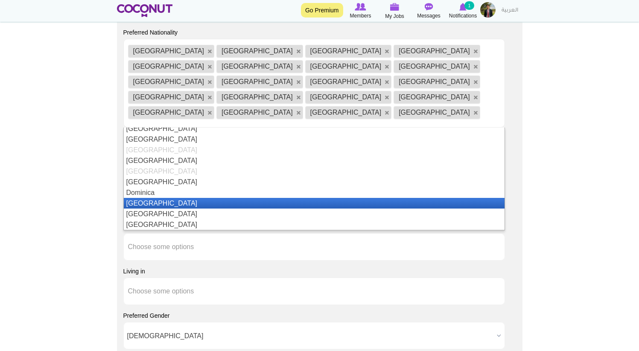
scroll to position [604, 0]
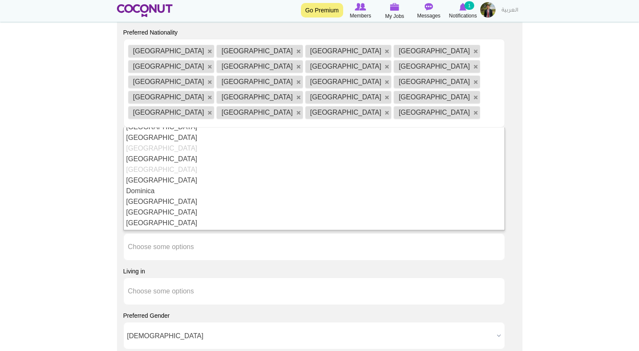
click at [213, 154] on li "Czech Republic" at bounding box center [314, 159] width 381 height 11
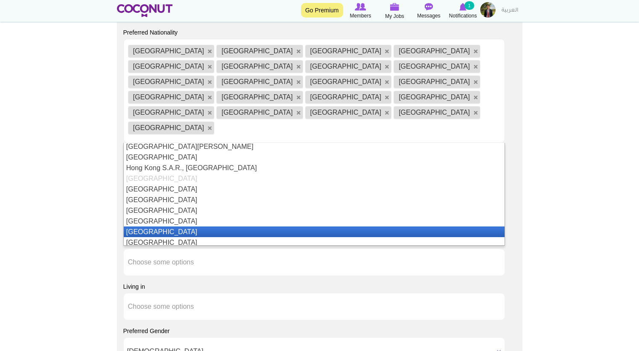
scroll to position [1028, 0]
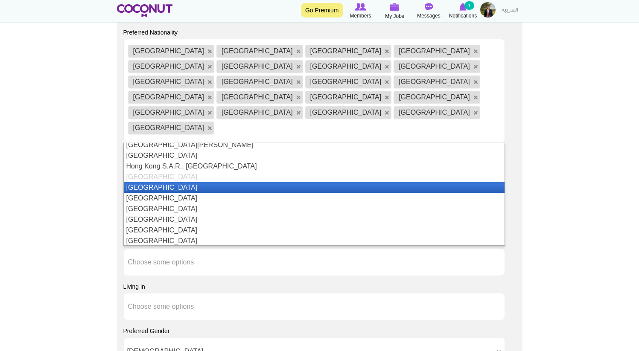
click at [181, 182] on li "Iceland" at bounding box center [314, 187] width 381 height 11
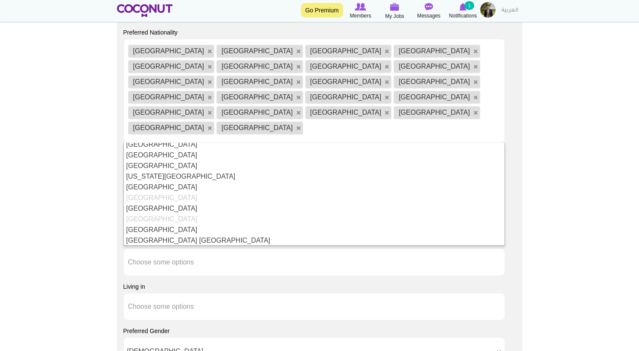
scroll to position [2566, 0]
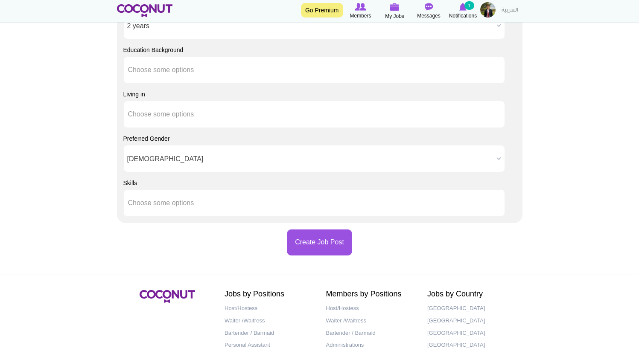
scroll to position [858, 0]
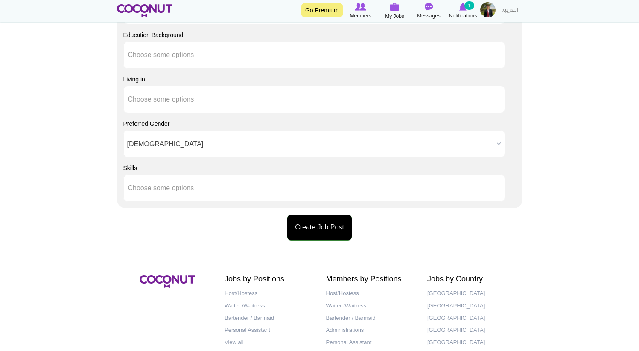
click at [304, 215] on button "Create Job Post" at bounding box center [319, 228] width 65 height 26
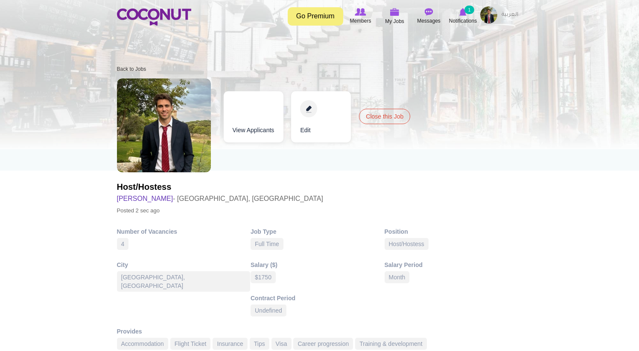
click at [272, 122] on link "View Applicants" at bounding box center [254, 116] width 60 height 51
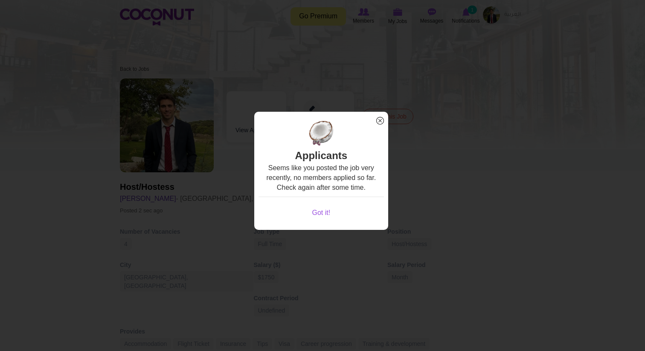
click at [323, 215] on link "Got it!" at bounding box center [322, 213] width 126 height 25
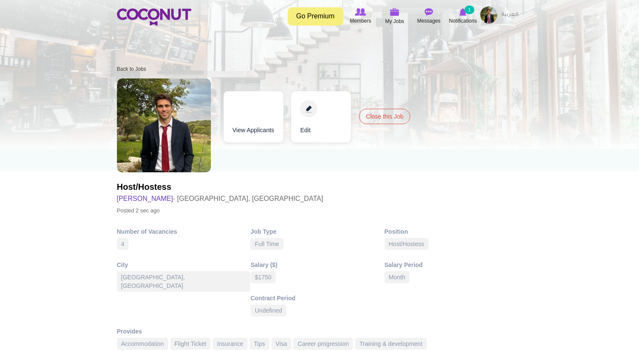
click at [469, 15] on icon at bounding box center [463, 11] width 32 height 9
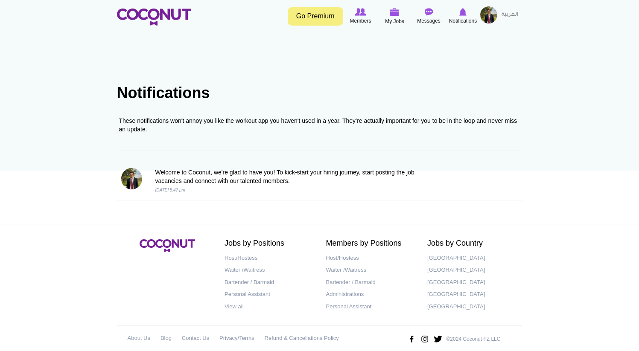
click at [329, 20] on link "Go Premium" at bounding box center [315, 16] width 55 height 18
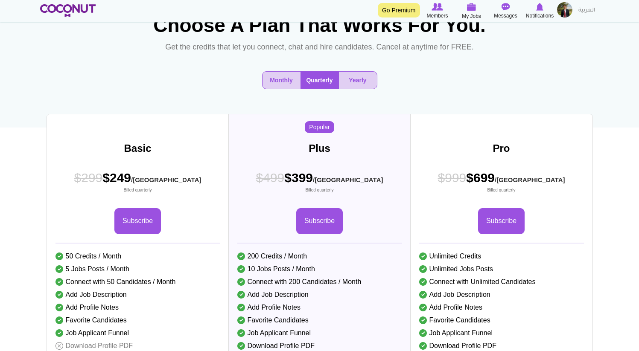
scroll to position [38, 0]
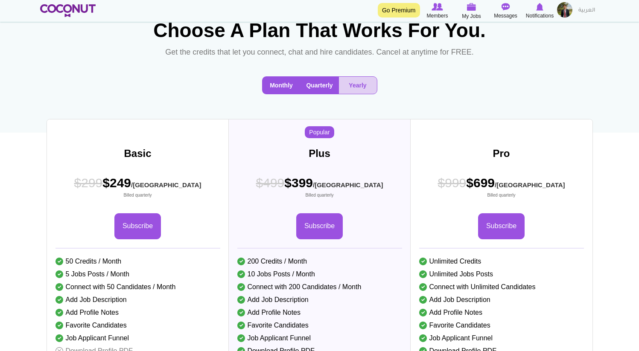
click at [281, 81] on button "Monthly" at bounding box center [282, 85] width 38 height 17
click at [309, 86] on button "Quarterly" at bounding box center [320, 85] width 38 height 17
click at [343, 83] on button "Yearly" at bounding box center [358, 85] width 38 height 17
click at [254, 89] on div "Monthly Quarterly Yearly" at bounding box center [319, 89] width 559 height 38
click at [273, 85] on button "Monthly" at bounding box center [282, 85] width 38 height 17
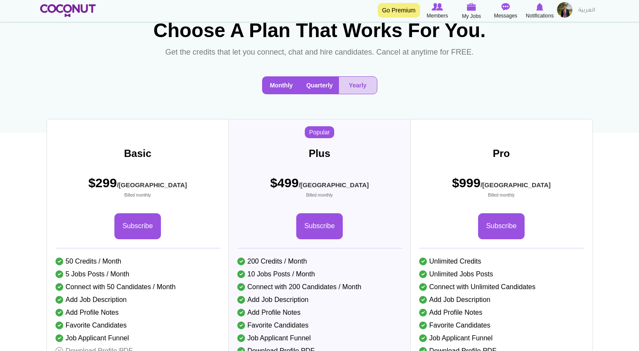
click at [301, 84] on button "Quarterly" at bounding box center [320, 85] width 38 height 17
click at [272, 88] on button "Monthly" at bounding box center [282, 85] width 38 height 17
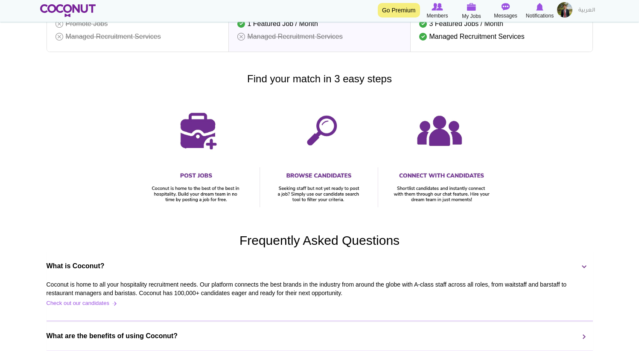
scroll to position [0, 0]
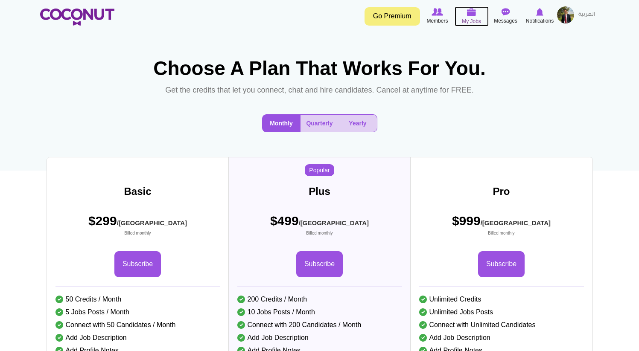
click at [470, 12] on img at bounding box center [471, 12] width 9 height 8
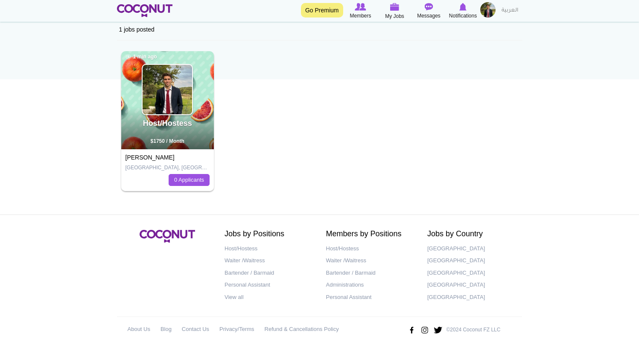
scroll to position [92, 0]
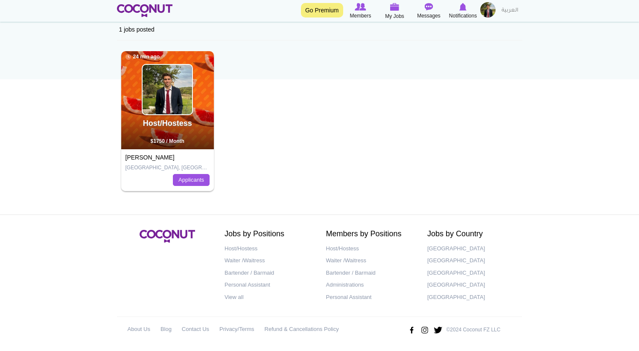
scroll to position [91, 0]
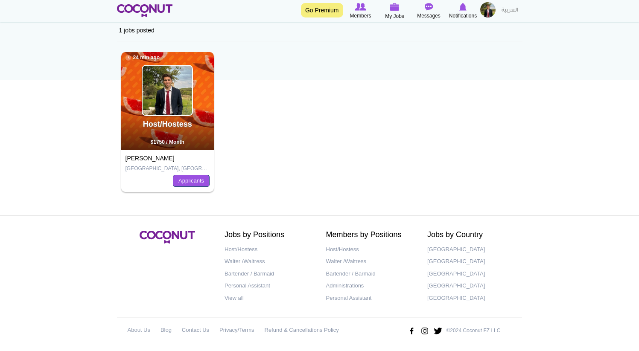
click at [190, 181] on link "Applicants" at bounding box center [191, 181] width 37 height 12
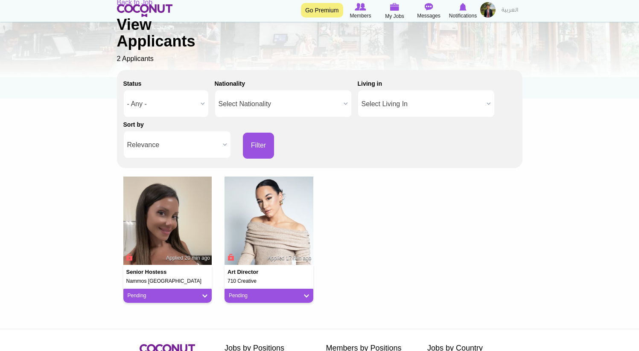
scroll to position [74, 0]
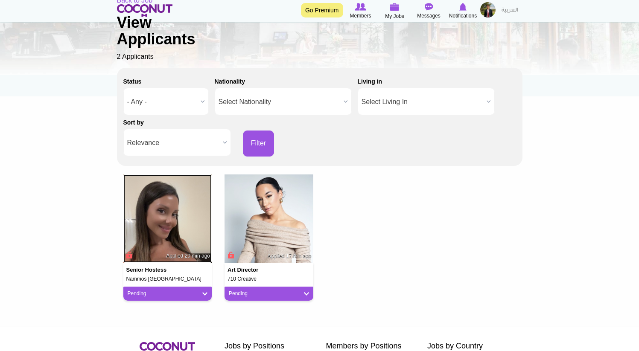
click at [160, 225] on img at bounding box center [167, 219] width 89 height 89
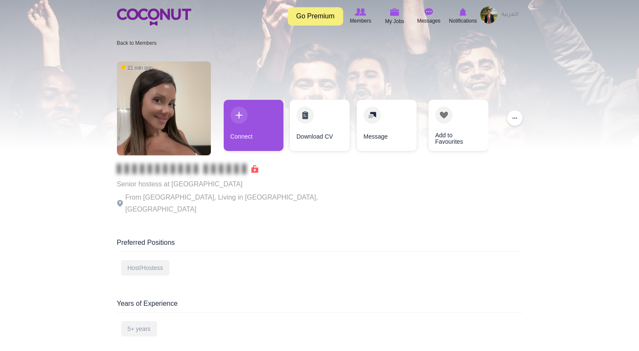
click at [254, 168] on span at bounding box center [187, 169] width 141 height 9
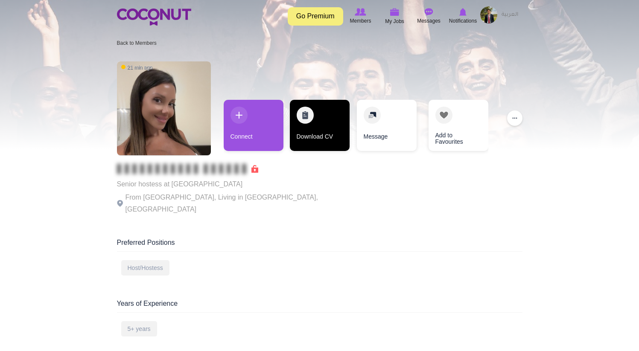
click at [306, 110] on link "Download CV" at bounding box center [320, 125] width 60 height 51
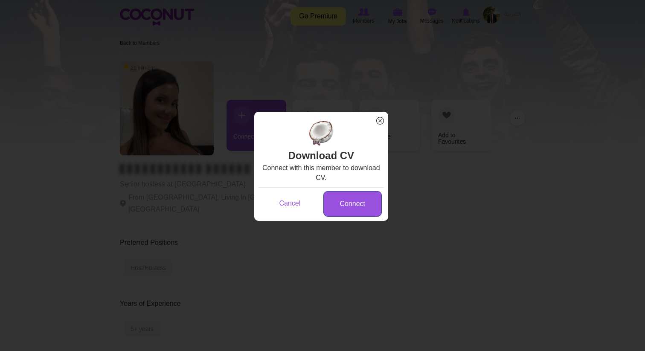
click at [341, 210] on link "Connect" at bounding box center [353, 204] width 58 height 26
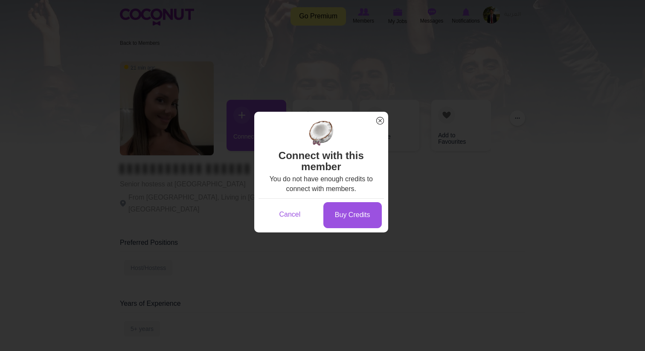
click at [380, 121] on span "x" at bounding box center [380, 120] width 11 height 11
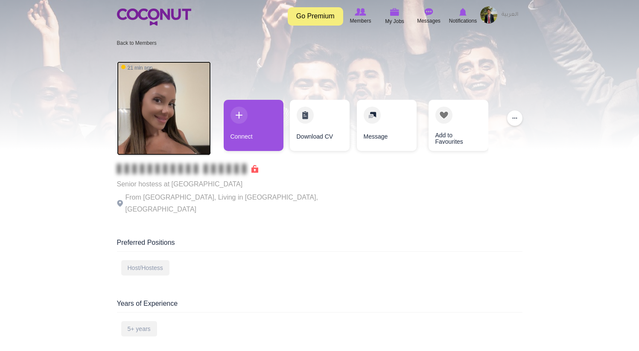
click at [182, 112] on img at bounding box center [164, 108] width 94 height 94
click at [183, 112] on img at bounding box center [164, 108] width 94 height 94
click at [514, 120] on button "..." at bounding box center [514, 118] width 15 height 15
click at [511, 238] on div "Preferred Positions" at bounding box center [320, 245] width 406 height 14
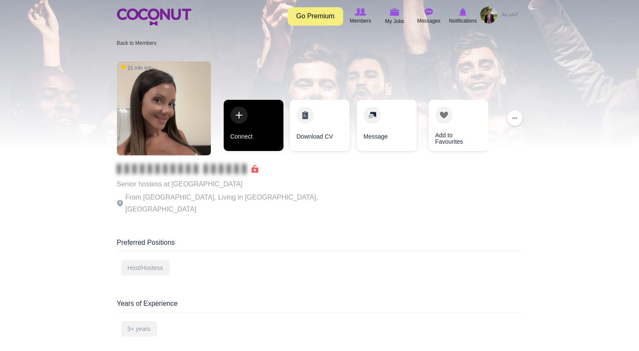
click at [279, 123] on link "Connect" at bounding box center [254, 125] width 60 height 51
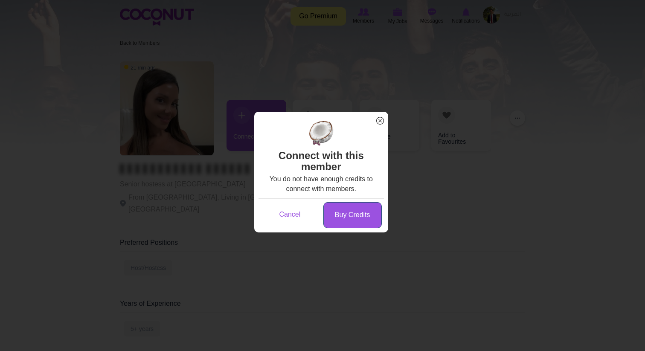
click at [358, 225] on link "Buy Credits" at bounding box center [353, 215] width 58 height 26
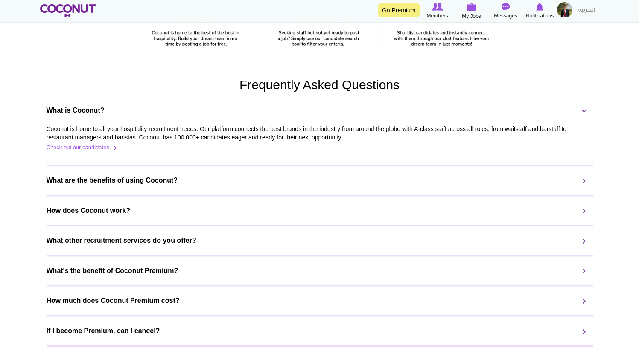
scroll to position [545, 0]
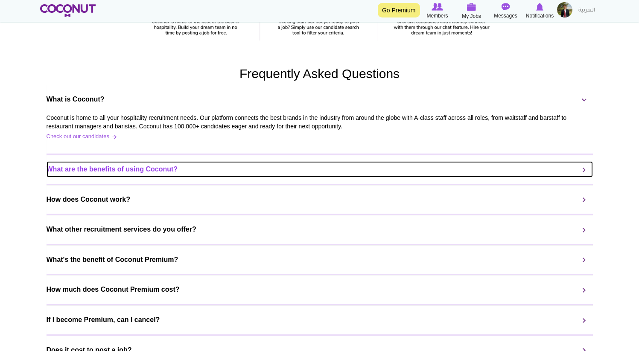
click at [199, 175] on link "What are the benefits of using Coconut?" at bounding box center [320, 169] width 546 height 16
